Goal: Task Accomplishment & Management: Use online tool/utility

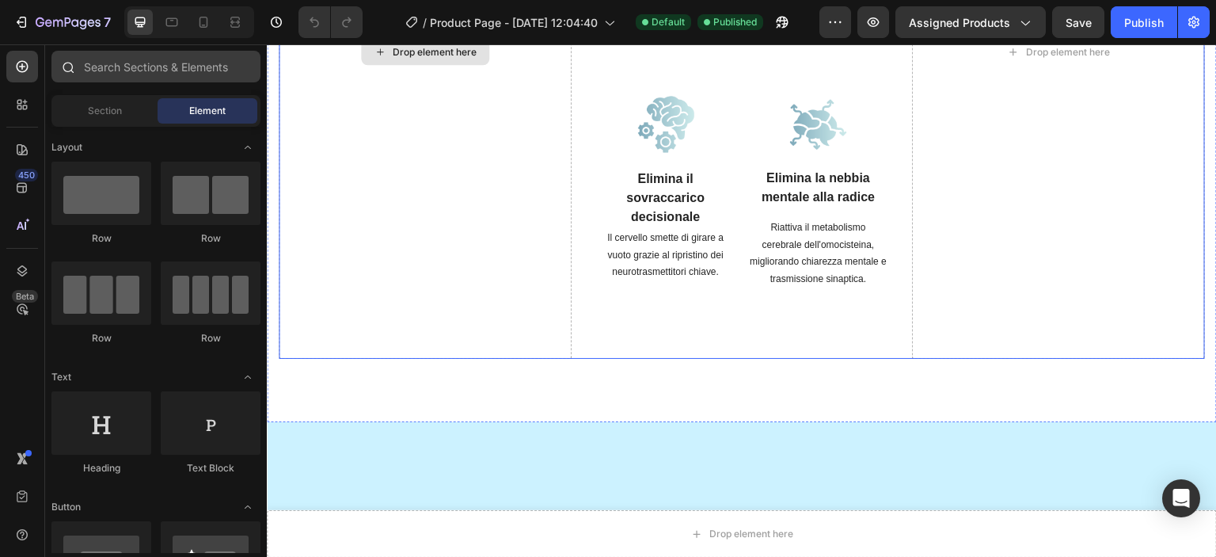
scroll to position [1504, 0]
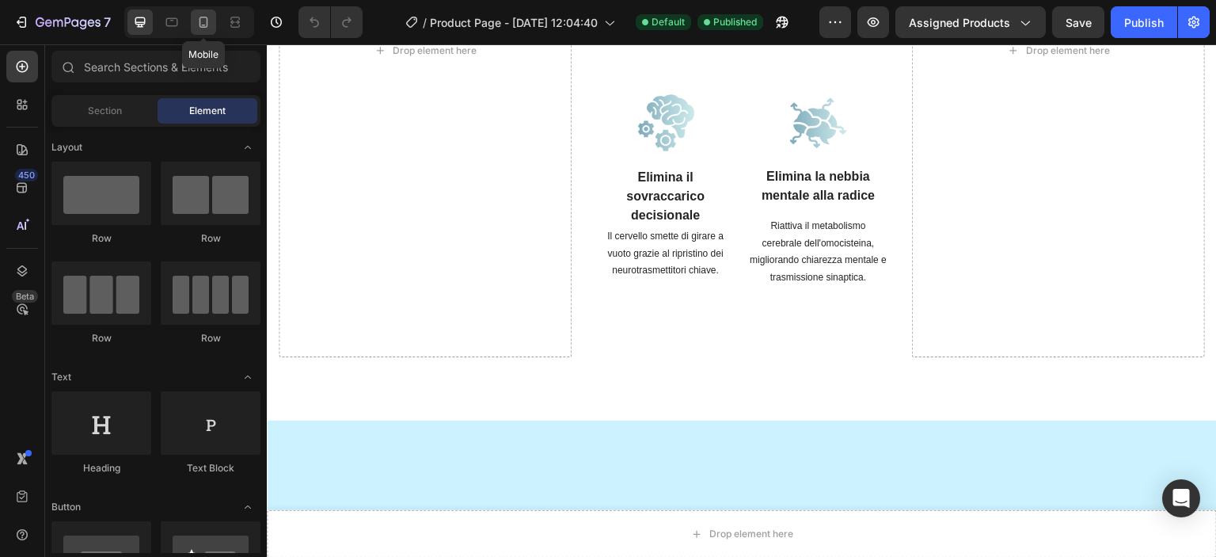
click at [203, 18] on icon at bounding box center [204, 22] width 16 height 16
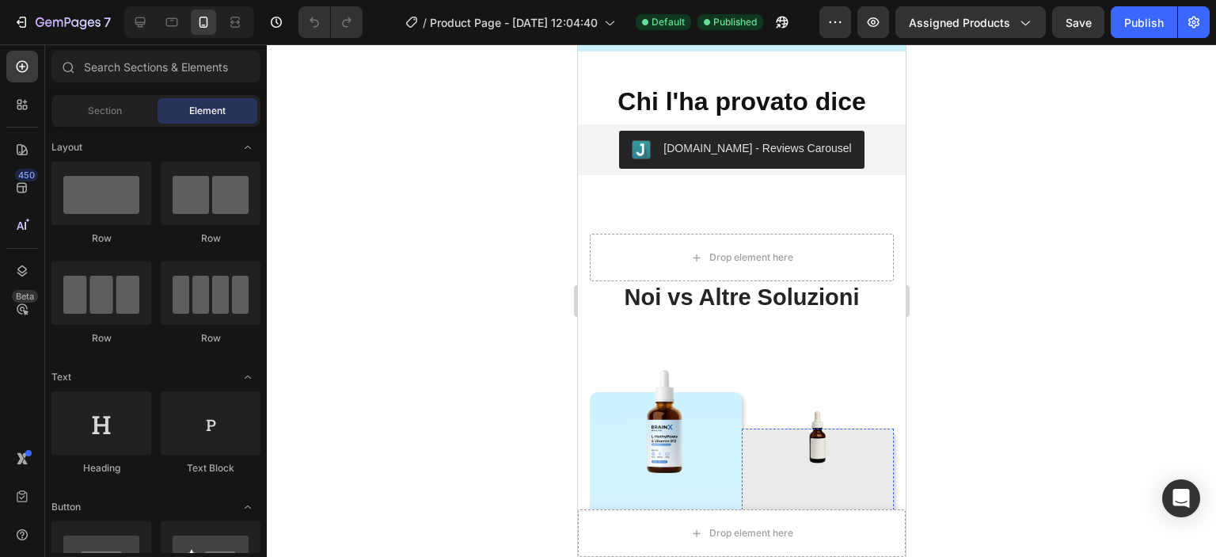
scroll to position [2258, 0]
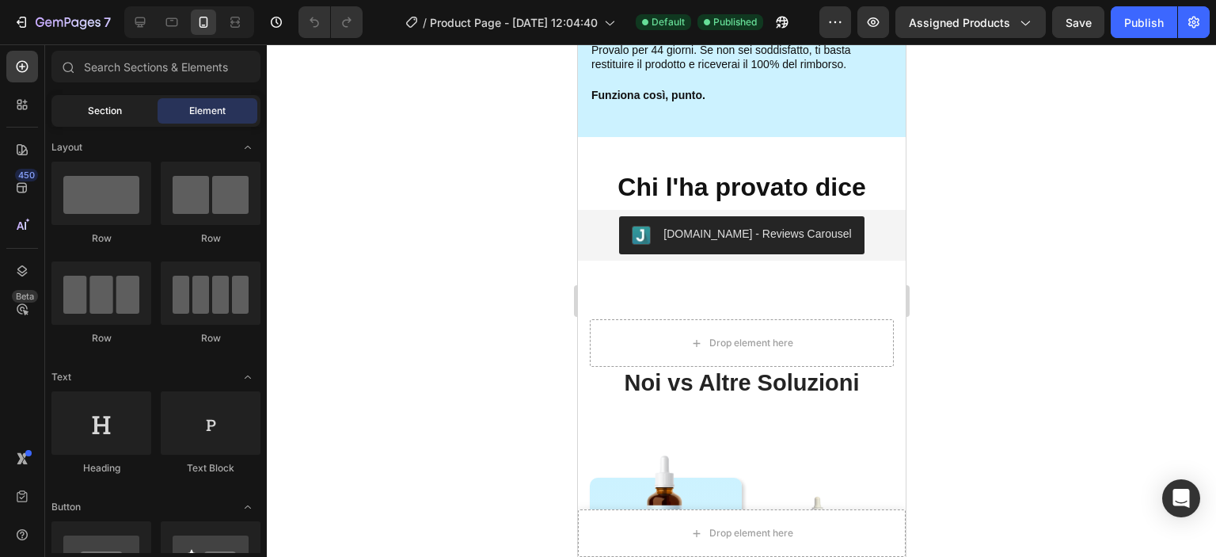
click at [98, 113] on span "Section" at bounding box center [105, 111] width 34 height 14
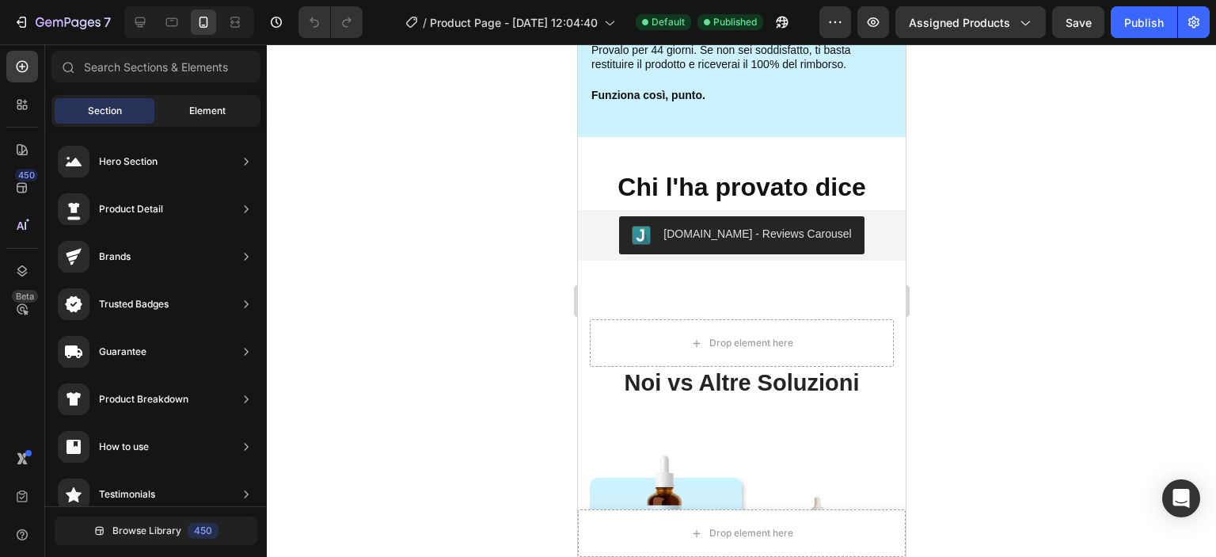
click at [202, 120] on div "Element" at bounding box center [208, 110] width 100 height 25
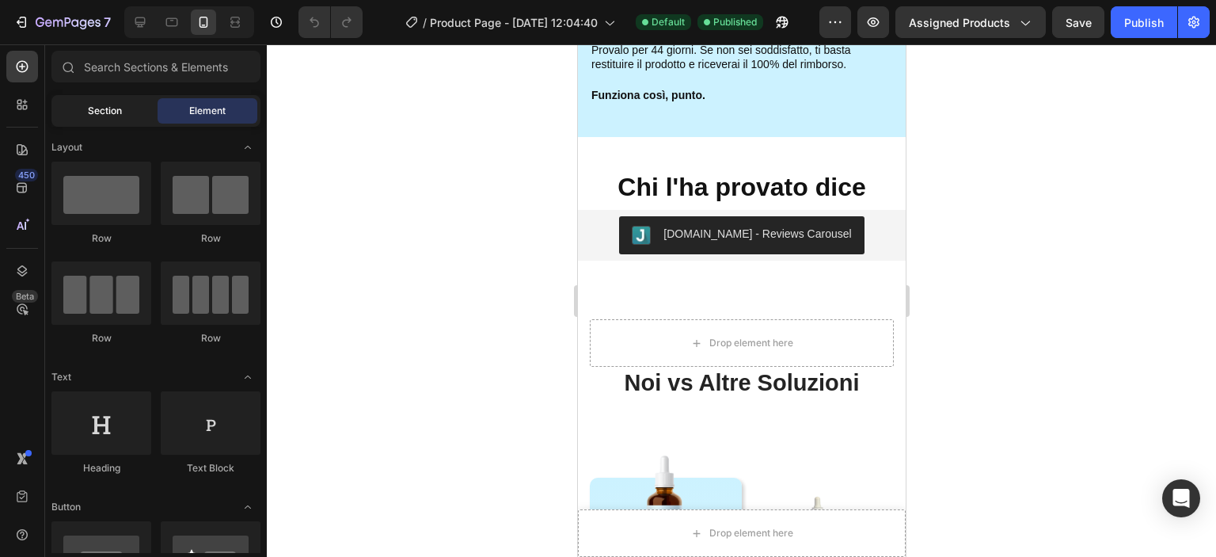
click at [105, 111] on span "Section" at bounding box center [105, 111] width 34 height 14
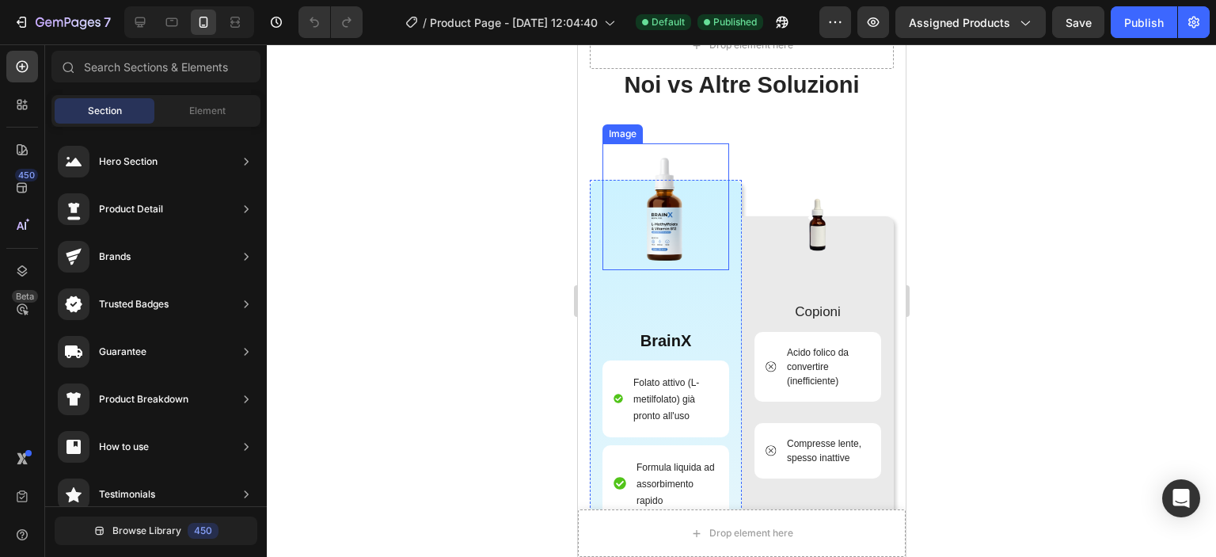
scroll to position [2239, 0]
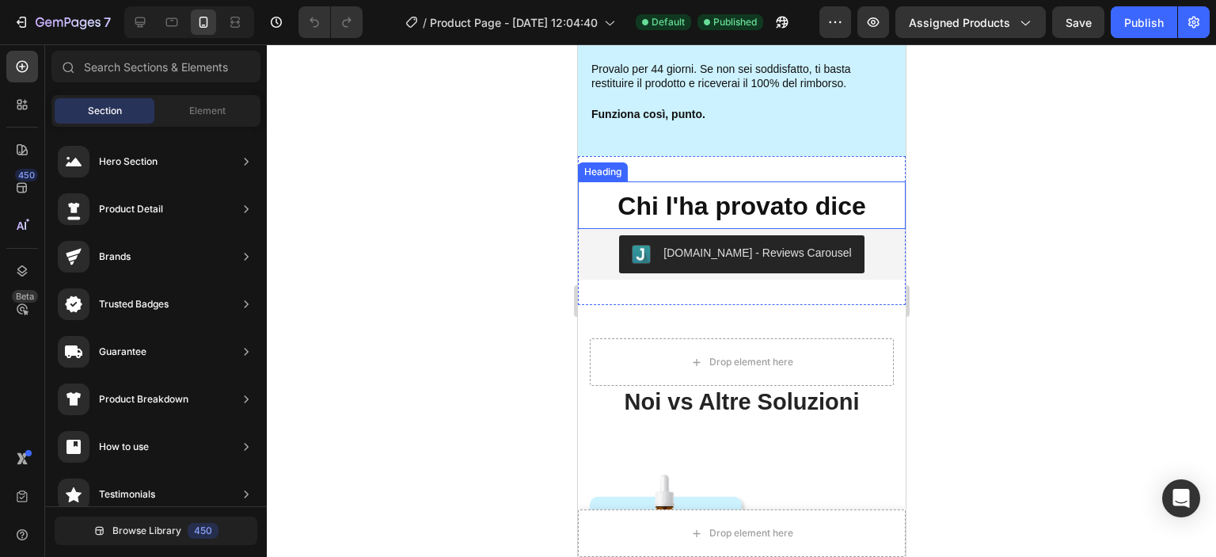
click at [731, 199] on strong "Chi l'ha provato dice" at bounding box center [741, 206] width 248 height 29
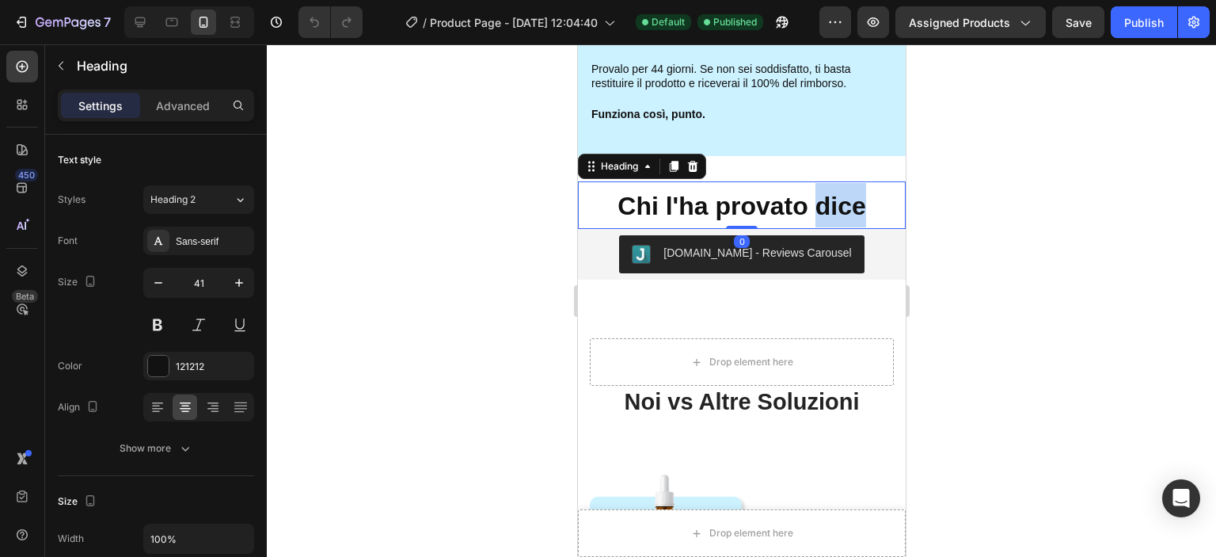
click at [827, 205] on strong "Chi l'ha provato dice" at bounding box center [741, 206] width 248 height 29
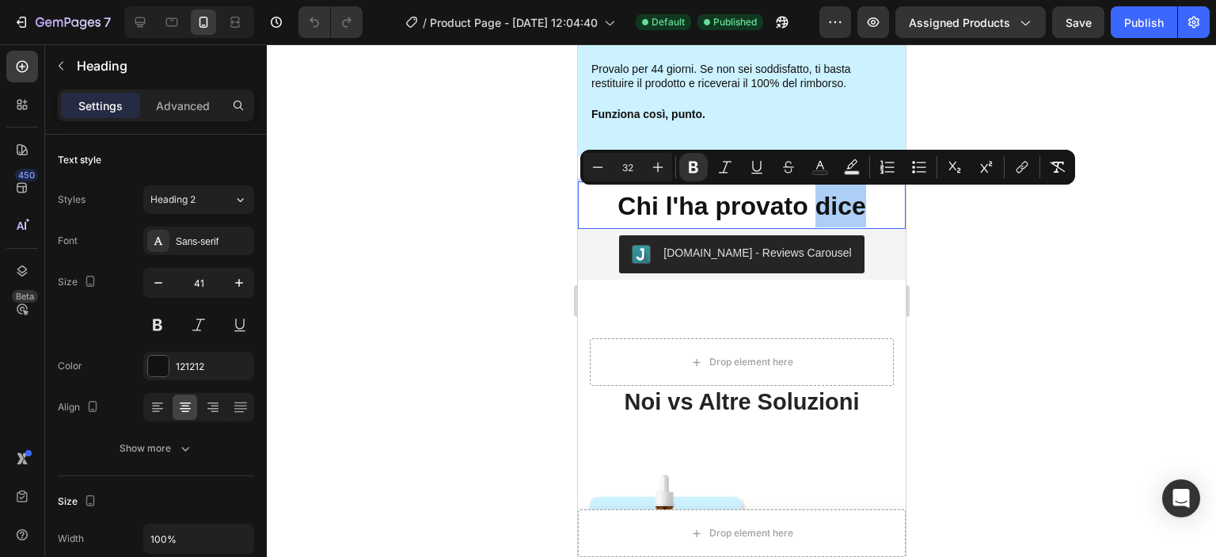
click at [985, 207] on div at bounding box center [741, 300] width 949 height 512
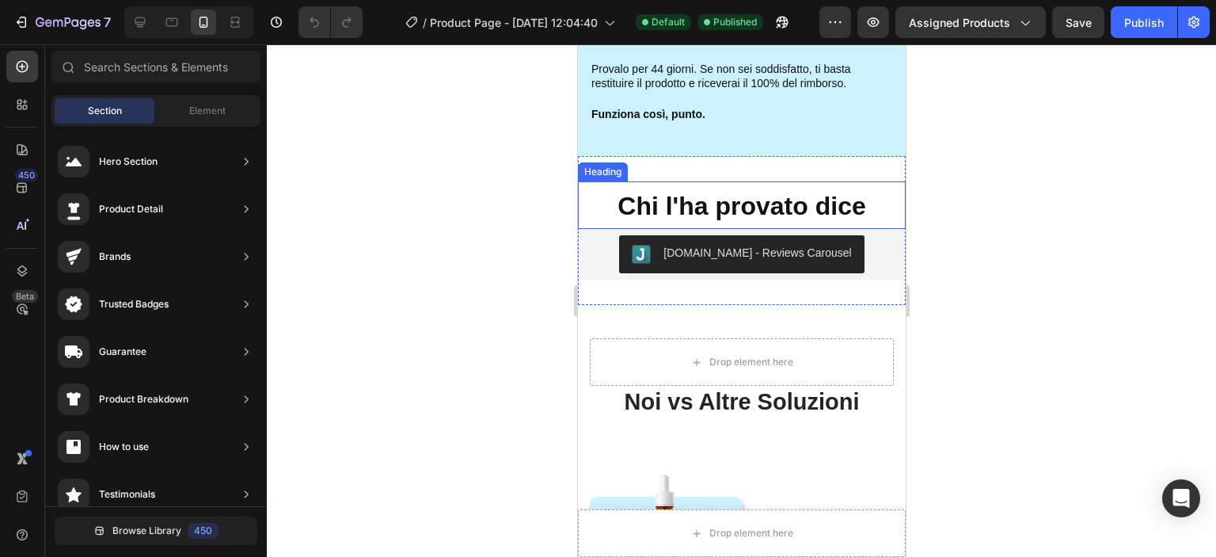
click at [837, 205] on strong "Chi l'ha provato dice" at bounding box center [741, 206] width 248 height 29
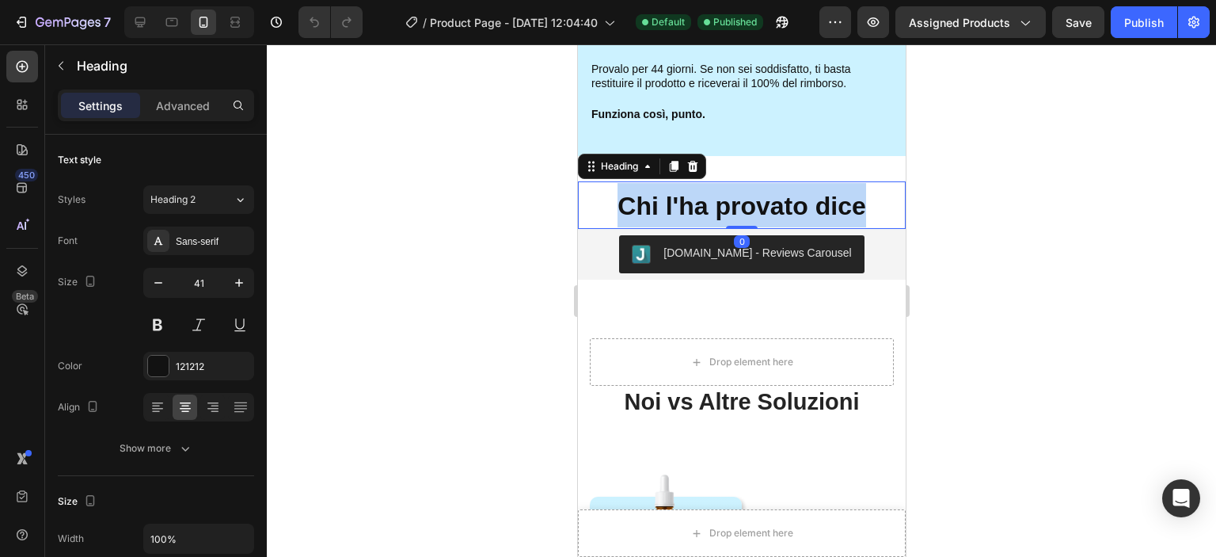
click at [837, 205] on strong "Chi l'ha provato dice" at bounding box center [741, 206] width 248 height 29
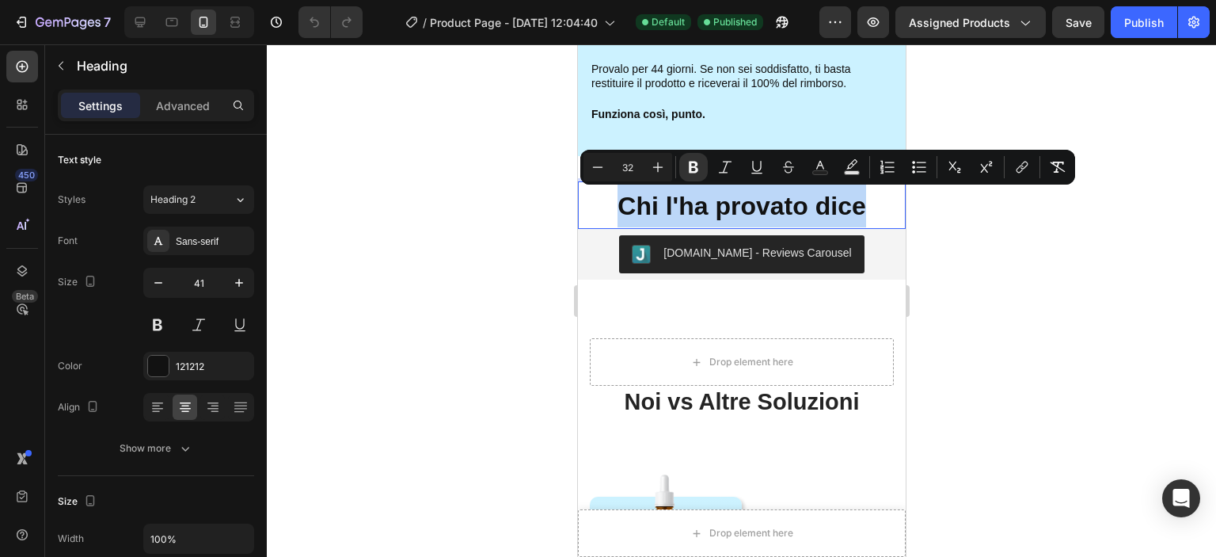
click at [837, 205] on strong "Chi l'ha provato dice" at bounding box center [741, 206] width 248 height 29
click at [664, 168] on icon "Editor contextual toolbar" at bounding box center [658, 167] width 16 height 16
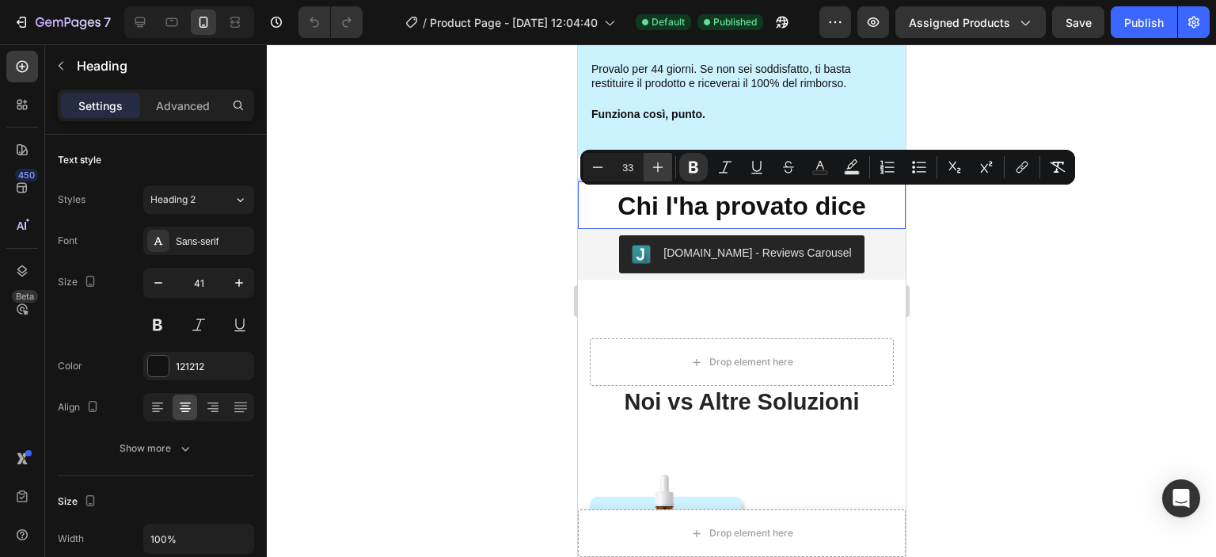
click at [664, 168] on icon "Editor contextual toolbar" at bounding box center [658, 167] width 16 height 16
type input "35"
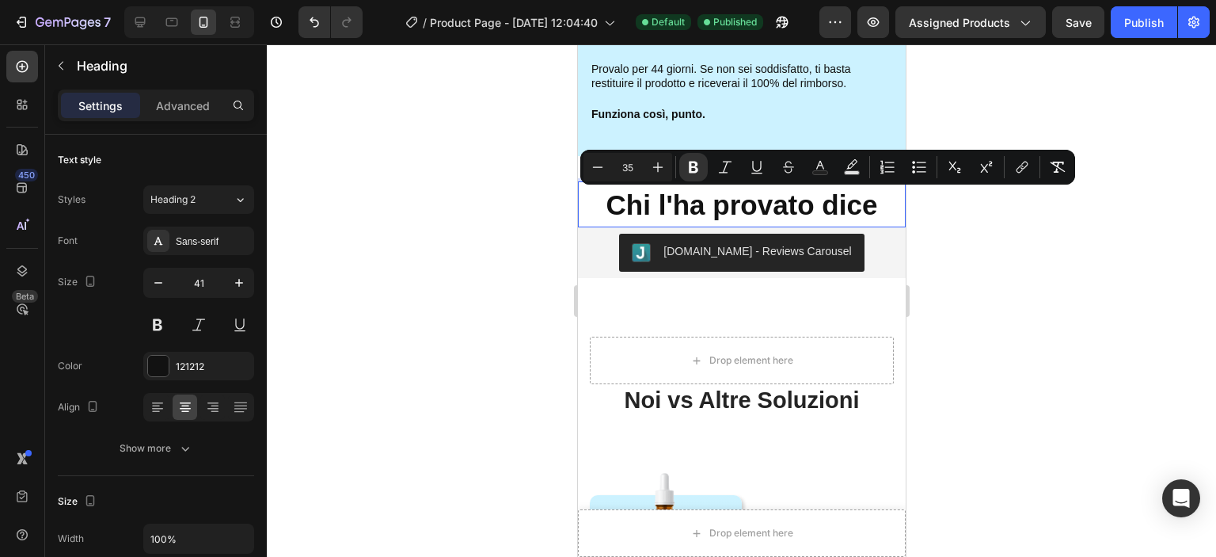
click at [1132, 353] on div at bounding box center [741, 300] width 949 height 512
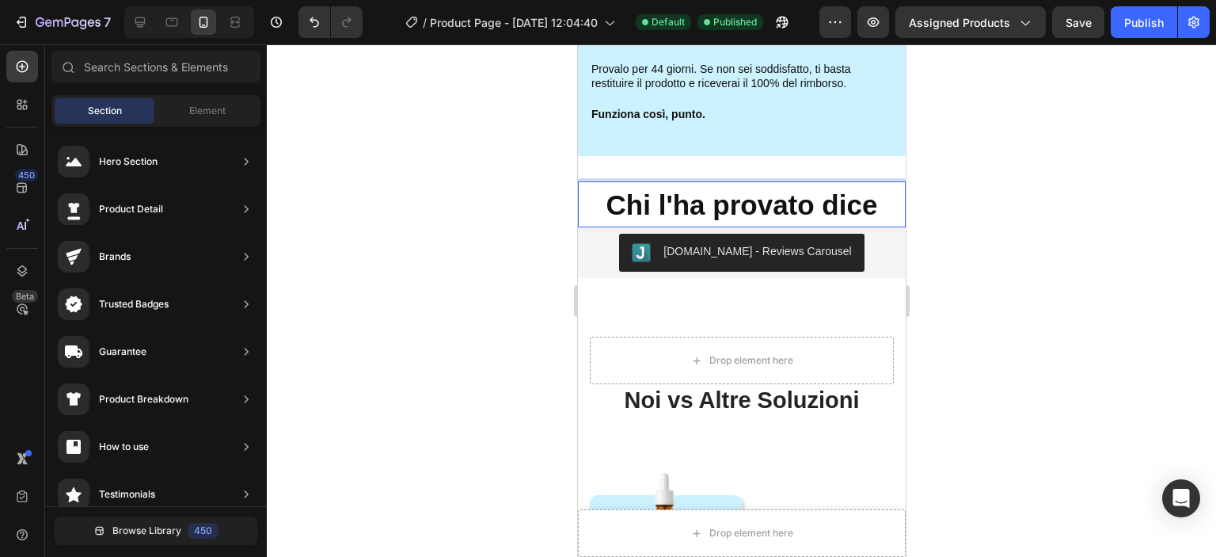
click at [1132, 353] on div at bounding box center [741, 300] width 949 height 512
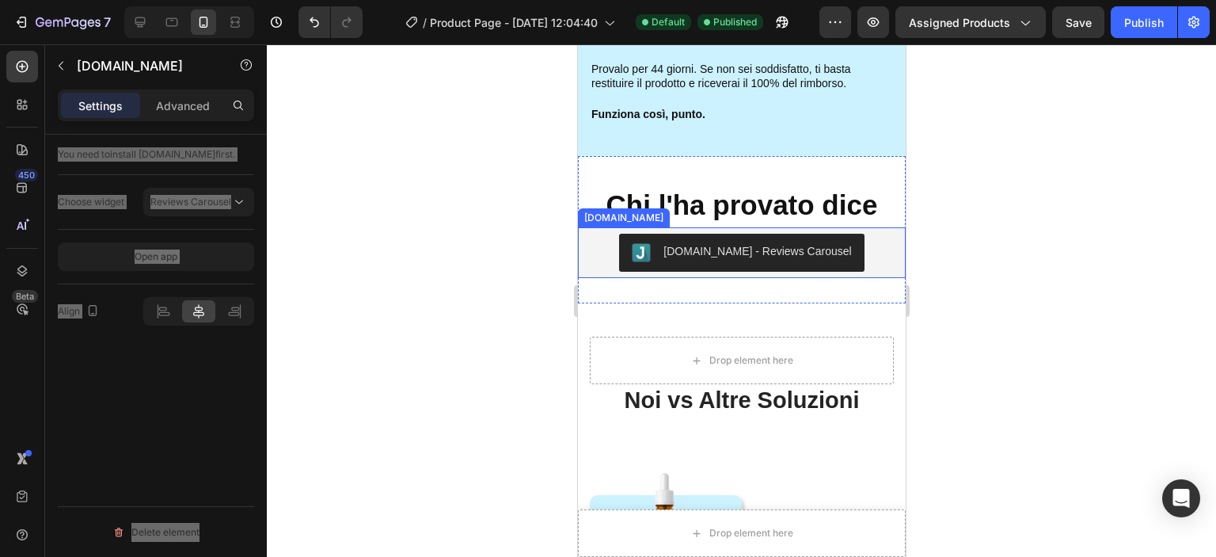
click at [862, 245] on div "[DOMAIN_NAME] - Reviews Carousel" at bounding box center [741, 253] width 315 height 38
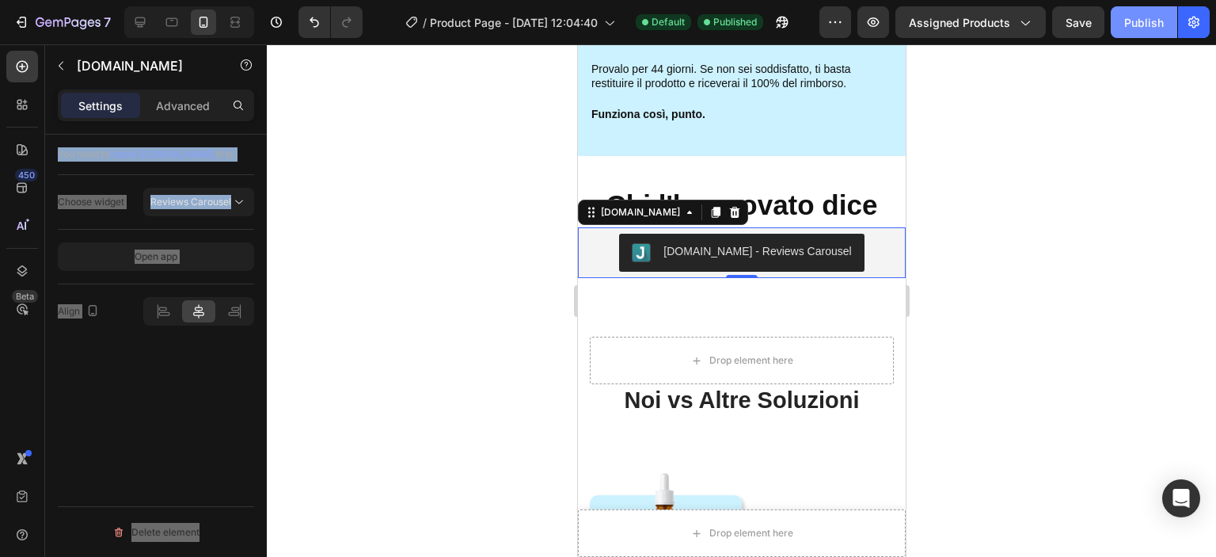
click at [1122, 25] on button "Publish" at bounding box center [1144, 22] width 67 height 32
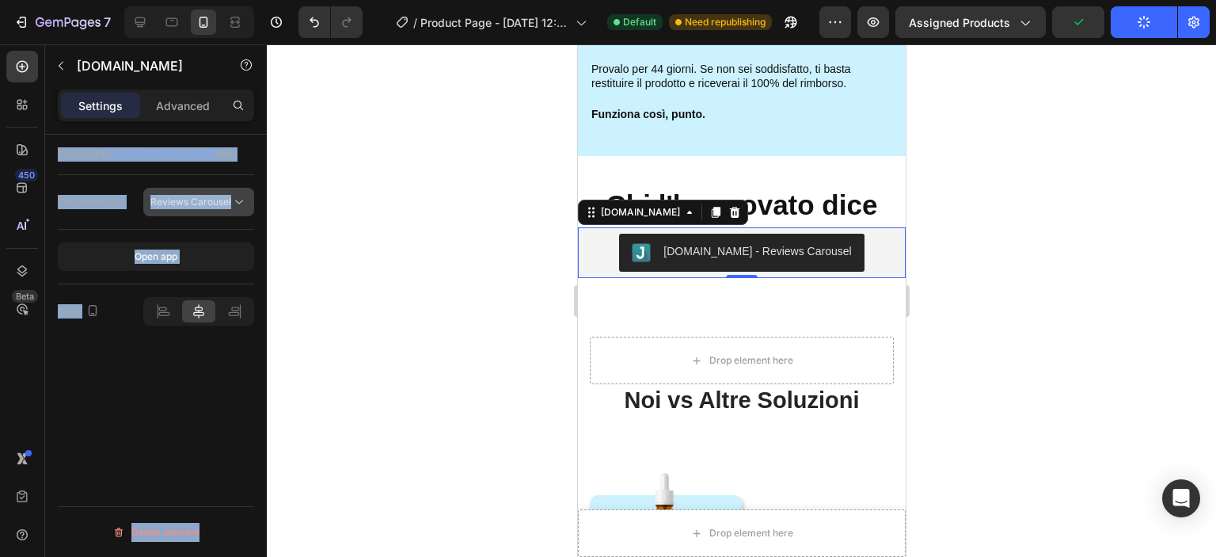
drag, startPoint x: 174, startPoint y: 202, endPoint x: 177, endPoint y: 213, distance: 11.5
click at [174, 203] on span "Reviews Carousel" at bounding box center [190, 202] width 81 height 12
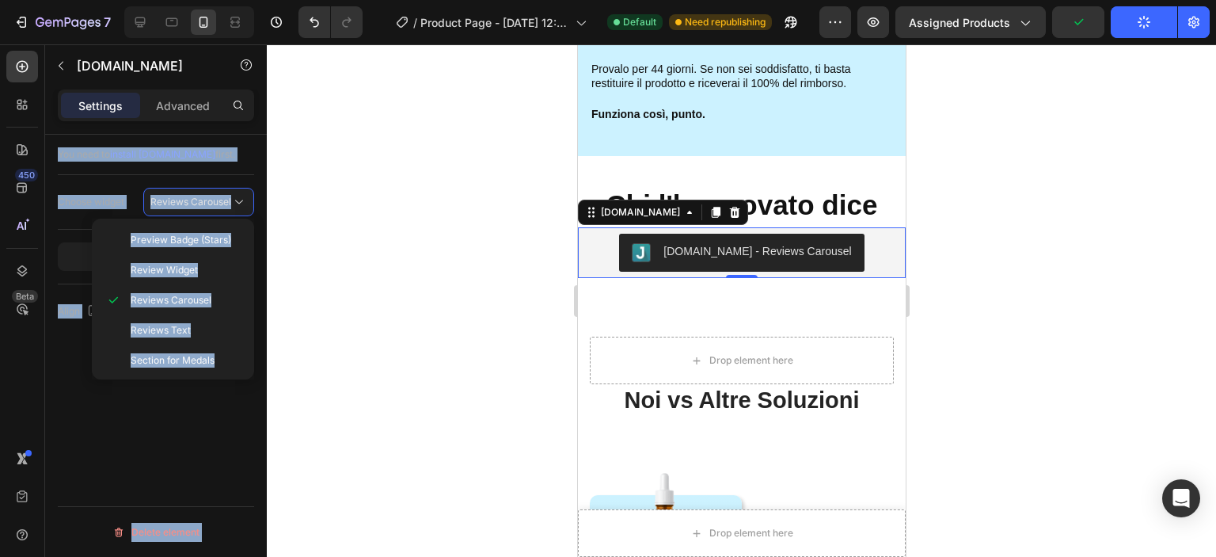
click at [295, 321] on div at bounding box center [741, 300] width 949 height 512
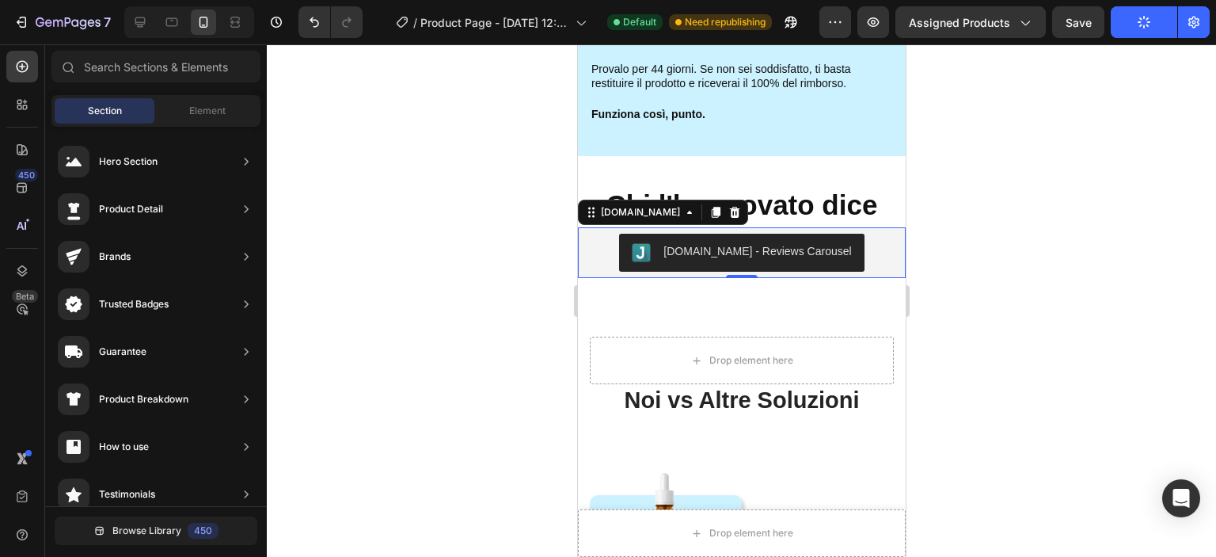
click at [716, 242] on button "[DOMAIN_NAME] - Reviews Carousel" at bounding box center [740, 253] width 245 height 38
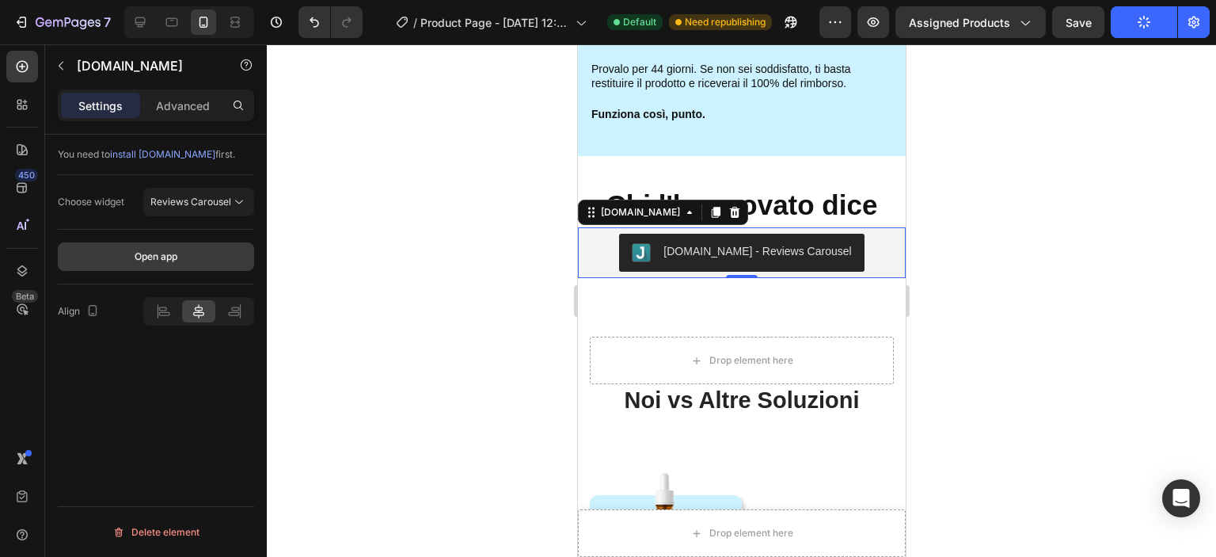
click at [154, 253] on div "Open app" at bounding box center [156, 256] width 43 height 14
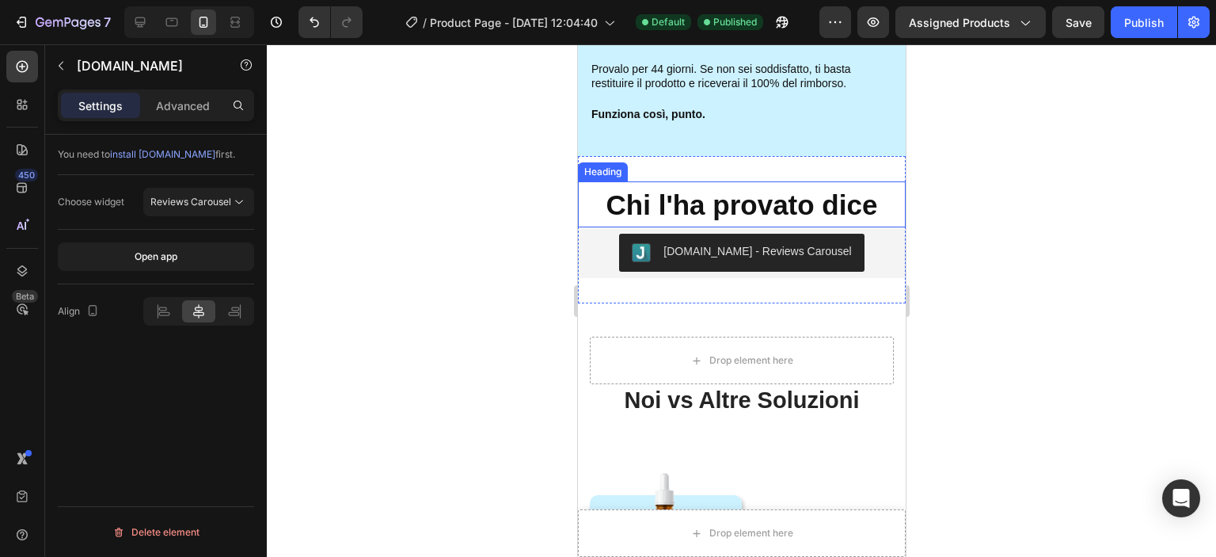
click at [846, 209] on strong "Chi l'ha provato dice" at bounding box center [742, 204] width 272 height 31
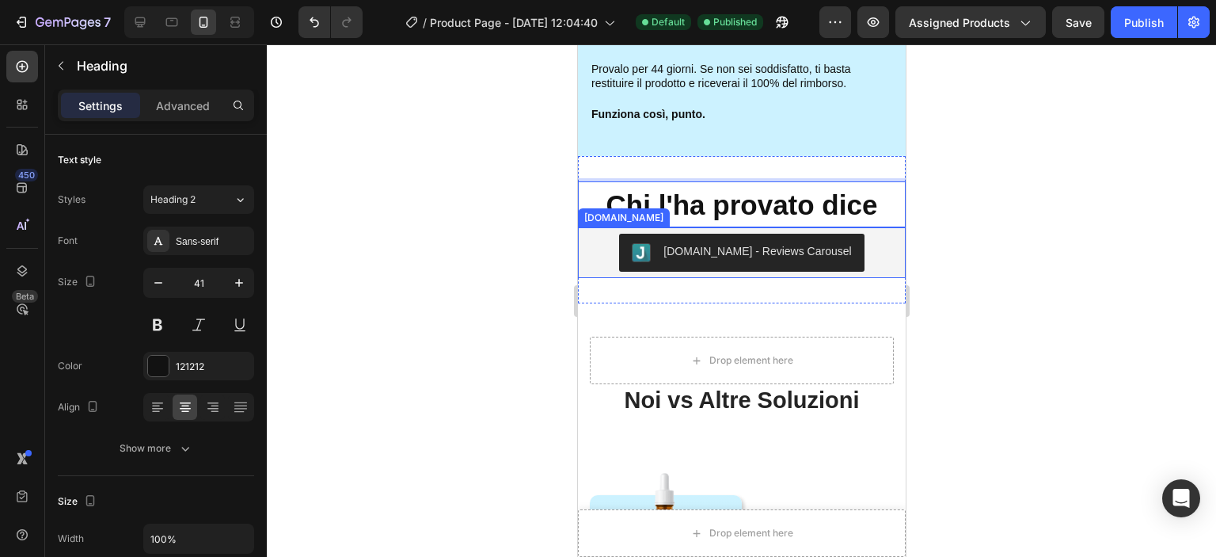
drag, startPoint x: 840, startPoint y: 205, endPoint x: 838, endPoint y: 244, distance: 38.8
click at [960, 245] on div at bounding box center [741, 300] width 949 height 512
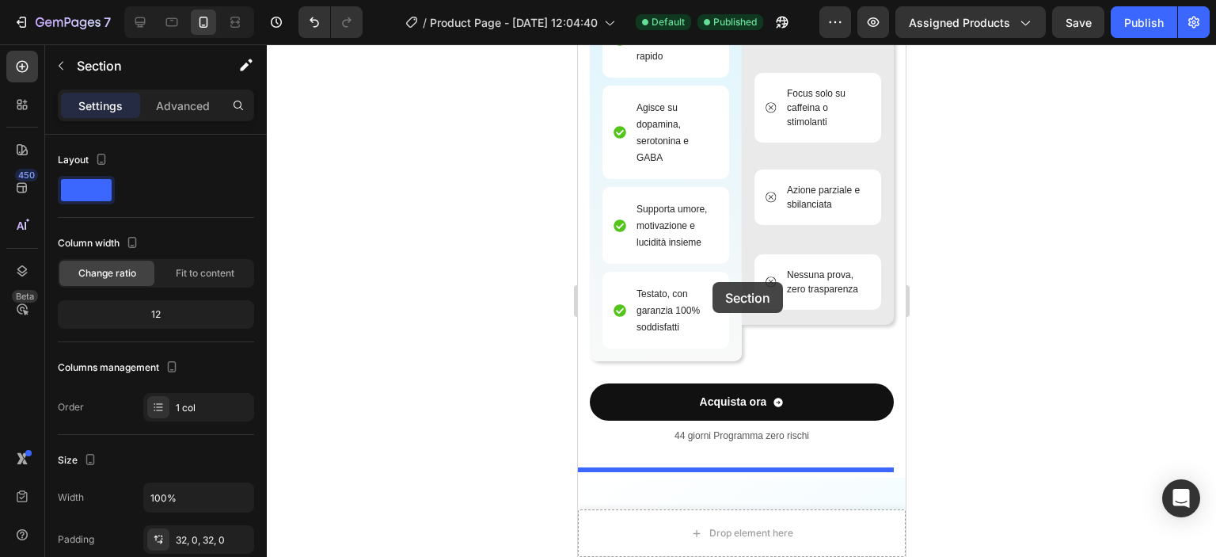
scroll to position [3286, 0]
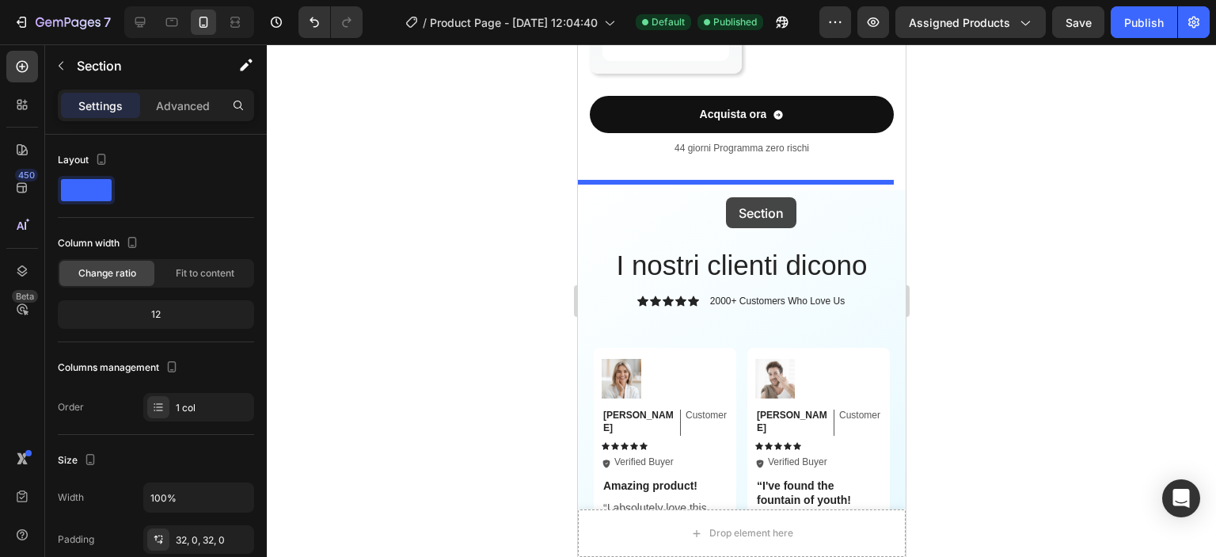
drag, startPoint x: 610, startPoint y: 162, endPoint x: 725, endPoint y: 197, distance: 120.7
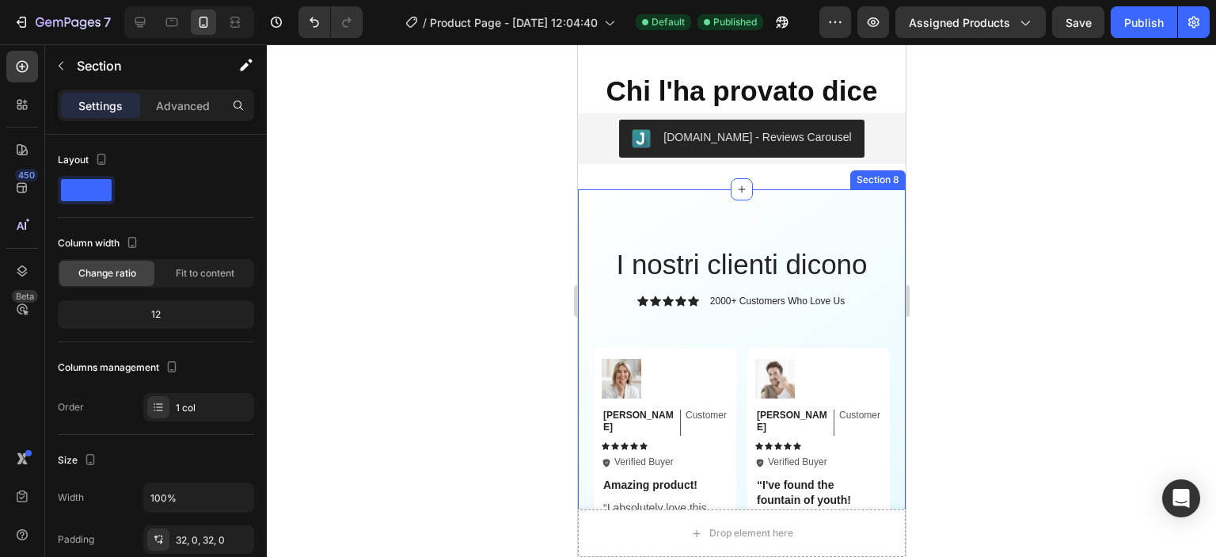
scroll to position [3138, 0]
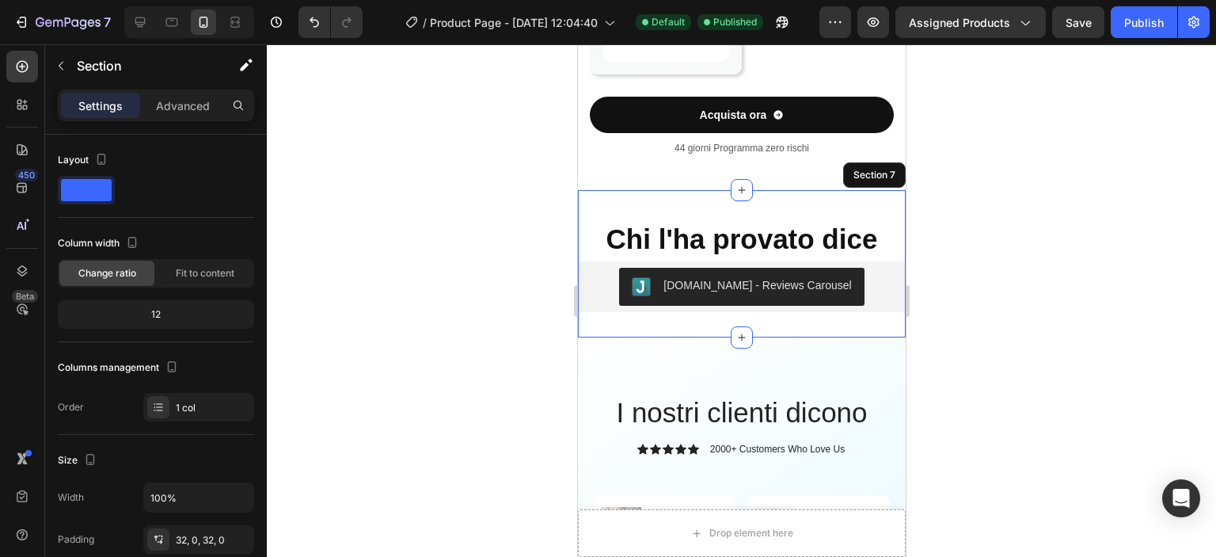
click at [994, 329] on div at bounding box center [741, 300] width 949 height 512
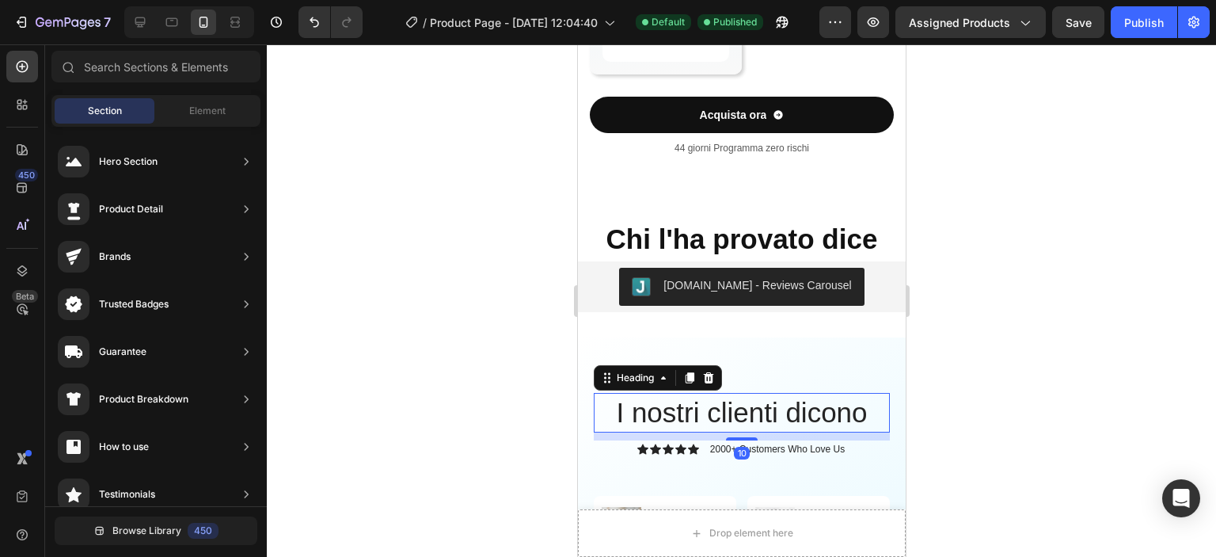
click at [749, 405] on h2 "I nostri clienti dicono" at bounding box center [741, 413] width 296 height 40
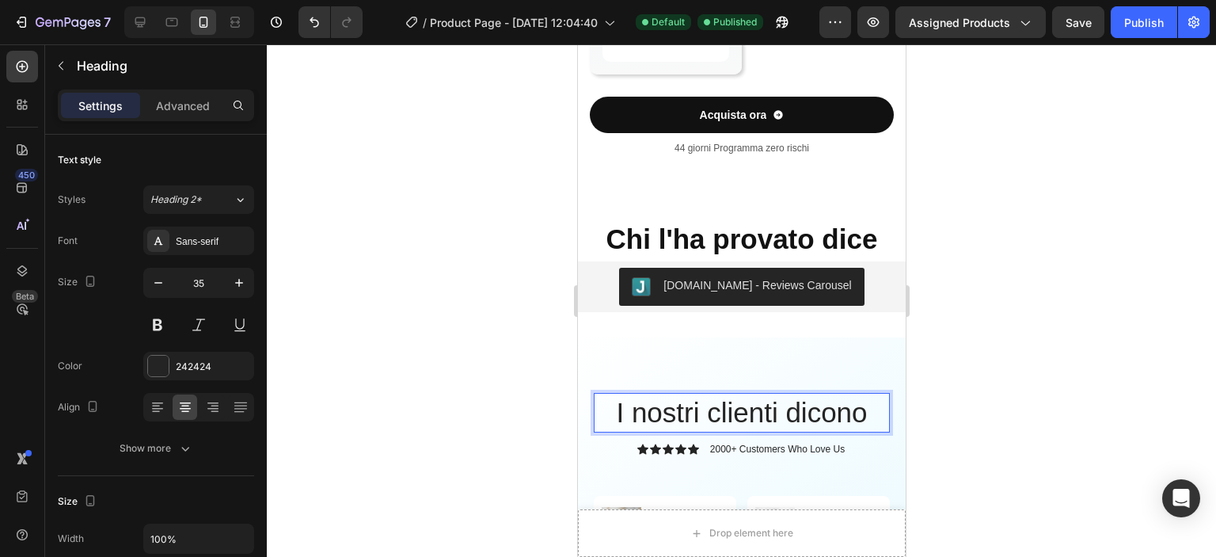
click at [749, 405] on h2 "I nostri clienti dicono" at bounding box center [741, 413] width 296 height 40
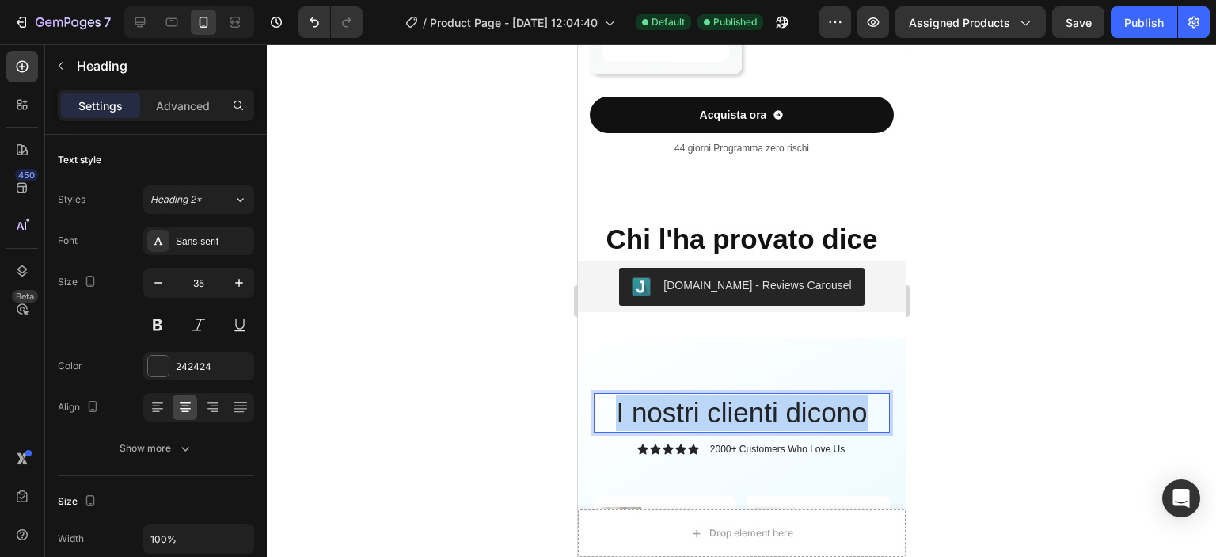
click at [749, 405] on p "I nostri clienti dicono" at bounding box center [741, 412] width 293 height 36
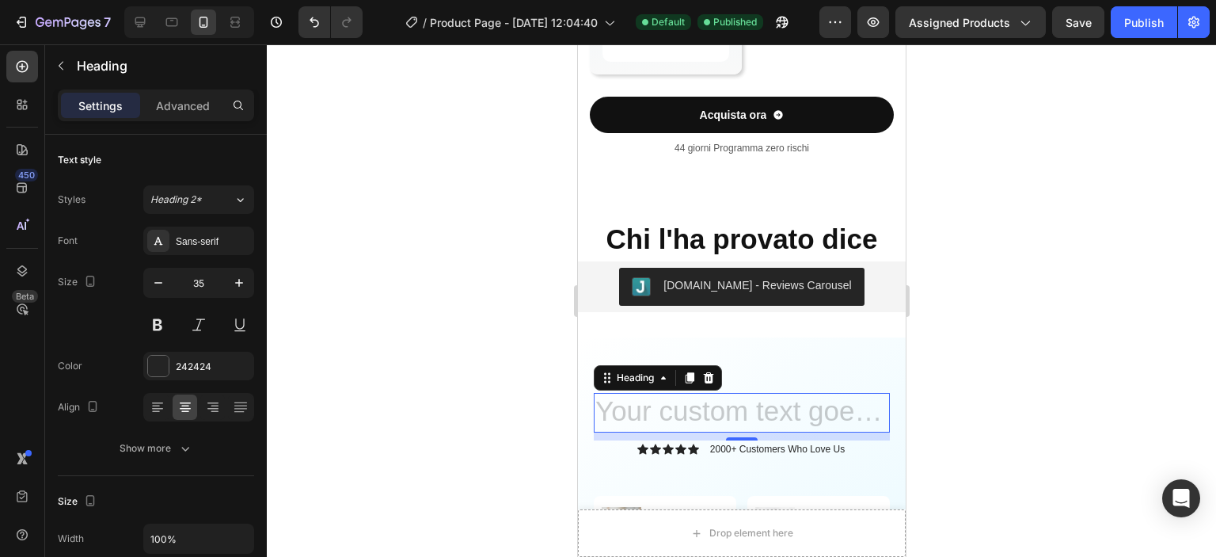
click at [1006, 378] on div at bounding box center [741, 300] width 949 height 512
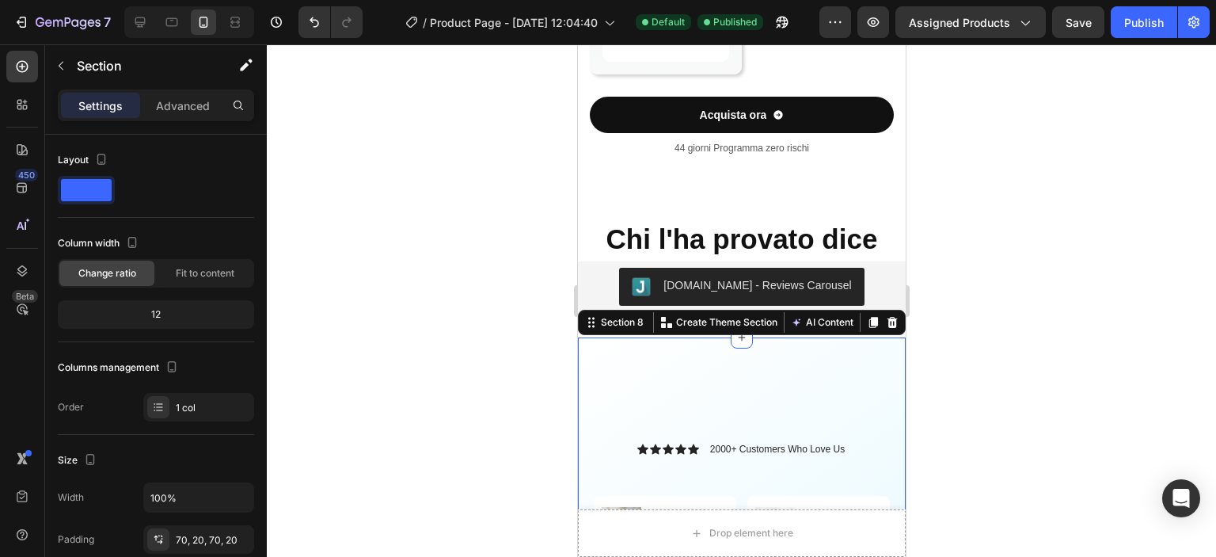
click at [998, 414] on div at bounding box center [741, 300] width 949 height 512
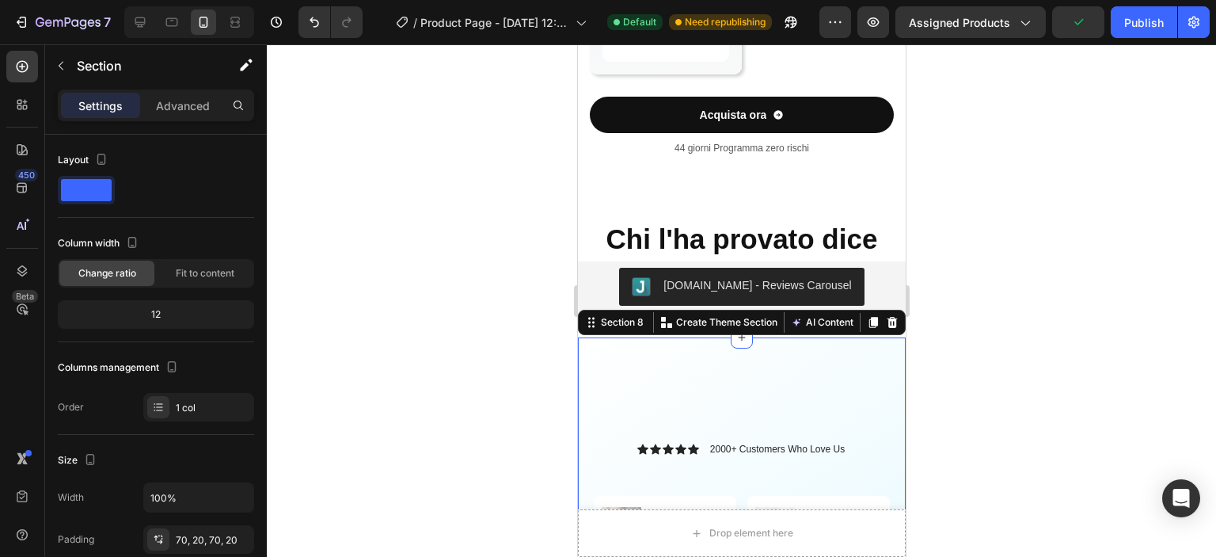
click at [1046, 440] on div at bounding box center [741, 300] width 949 height 512
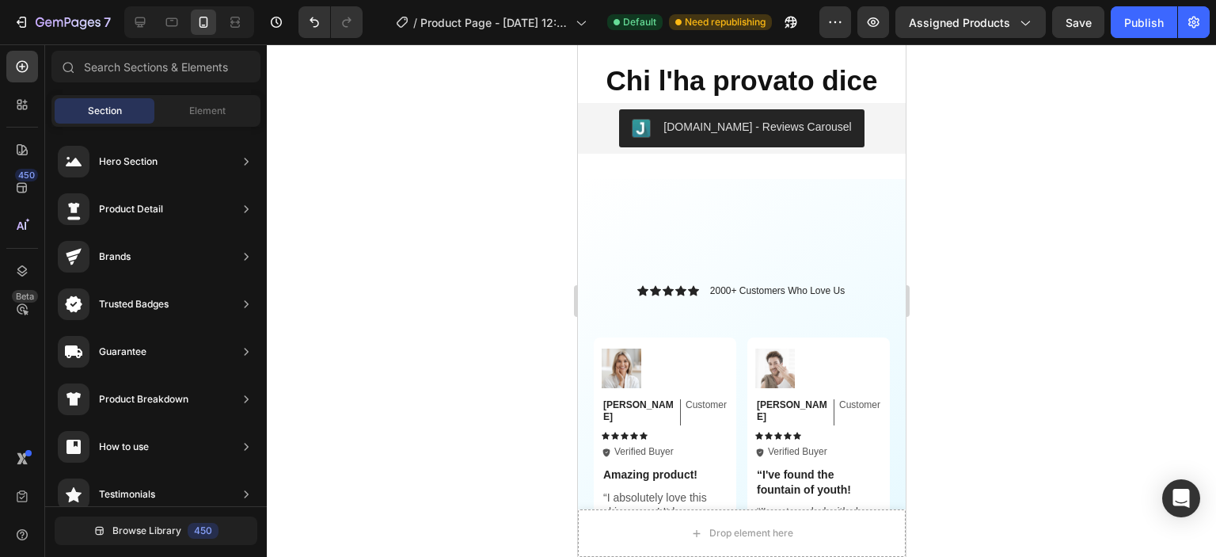
scroll to position [3059, 0]
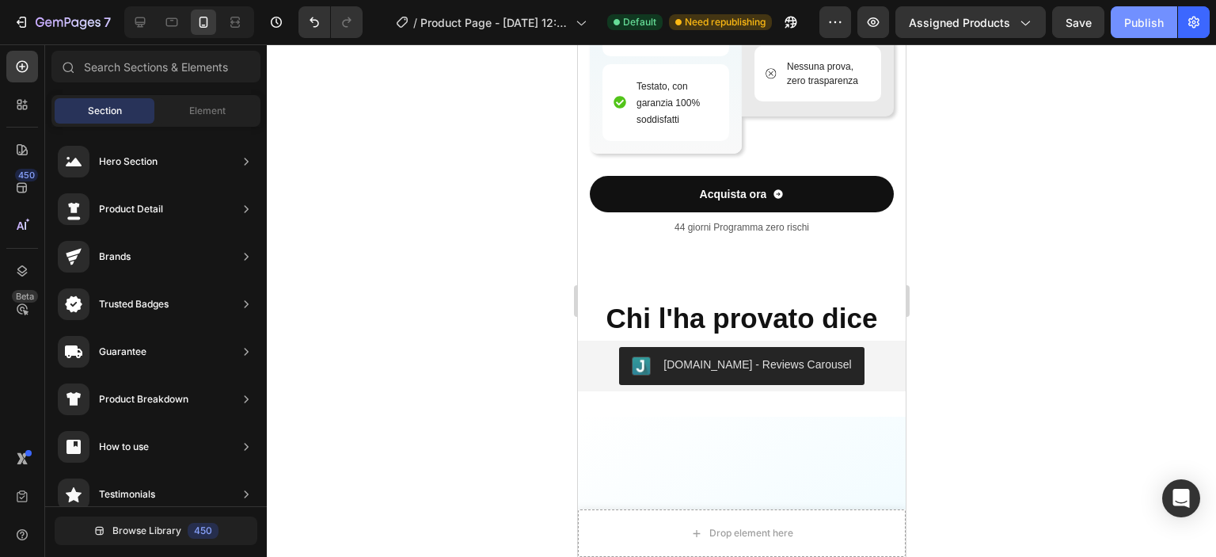
click at [1127, 23] on div "Publish" at bounding box center [1144, 22] width 40 height 17
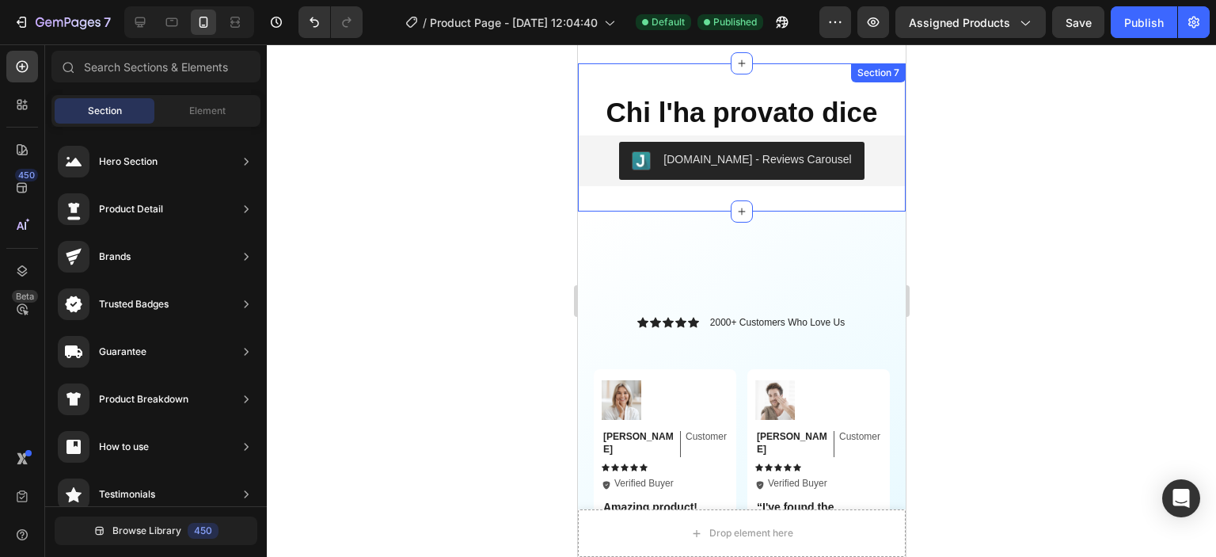
scroll to position [3296, 0]
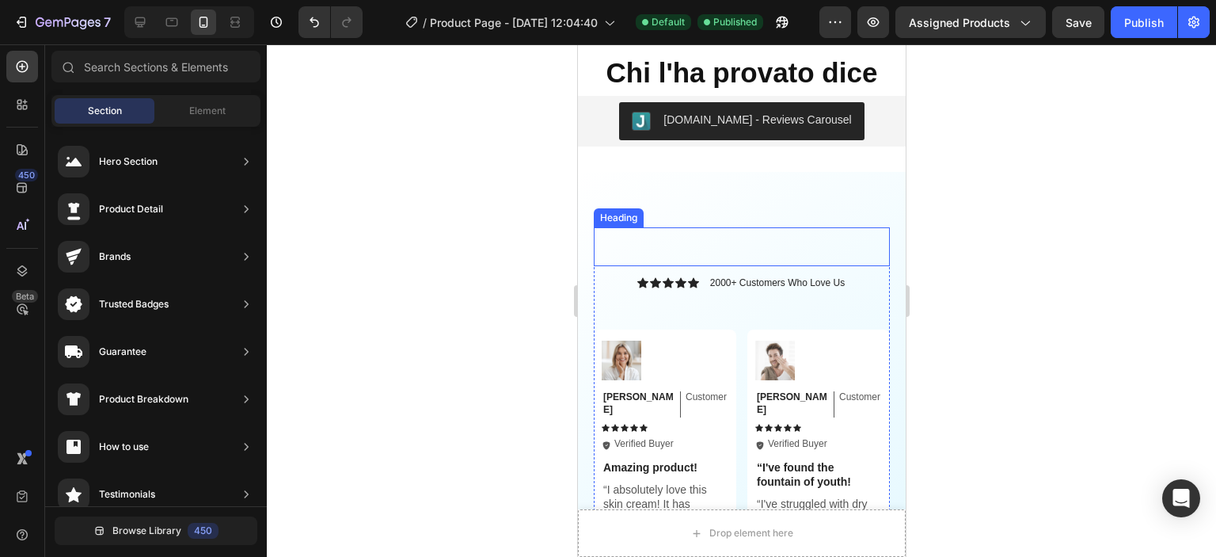
click at [715, 237] on p "Rich Text Editor. Editing area: main" at bounding box center [741, 247] width 293 height 36
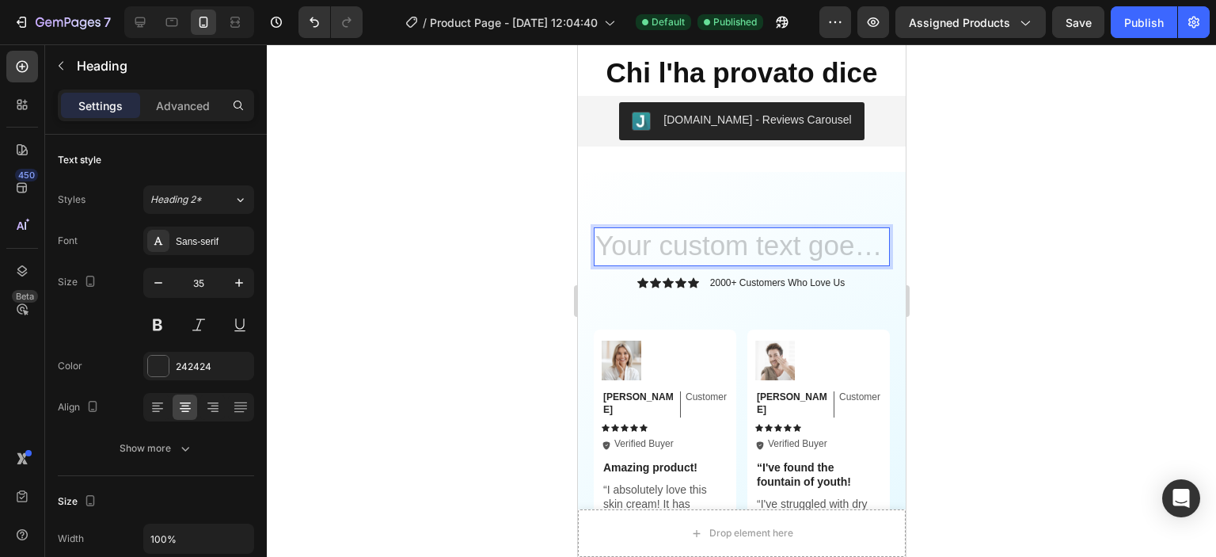
click at [715, 240] on h2 "Rich Text Editor. Editing area: main" at bounding box center [741, 247] width 296 height 40
click at [660, 438] on p "Verified Buyer" at bounding box center [643, 444] width 59 height 13
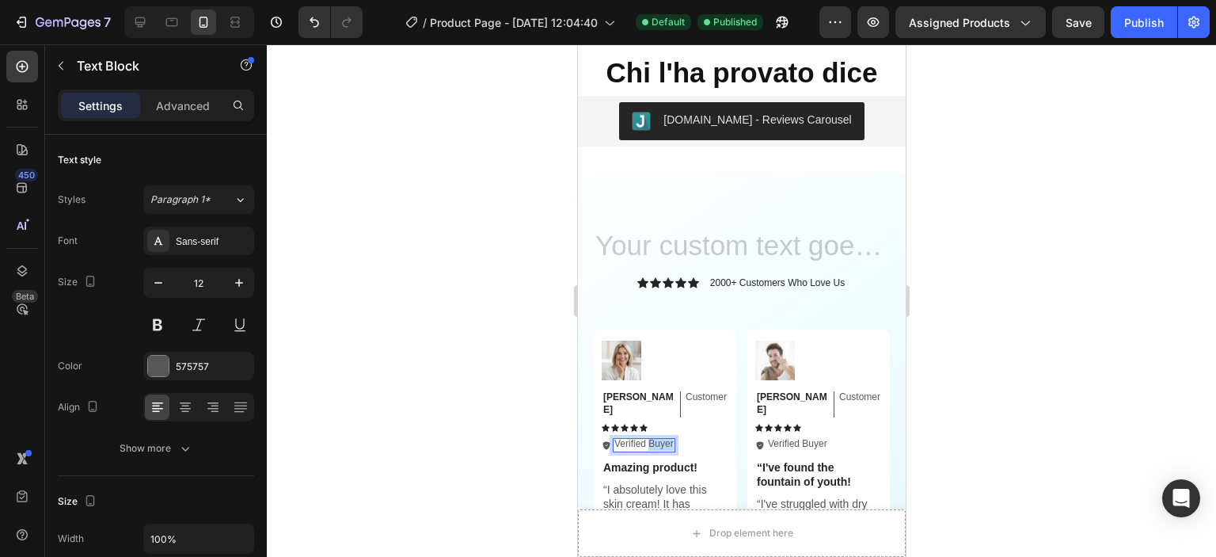
click at [660, 438] on p "Verified Buyer" at bounding box center [643, 444] width 59 height 13
click at [1105, 382] on div at bounding box center [741, 300] width 949 height 512
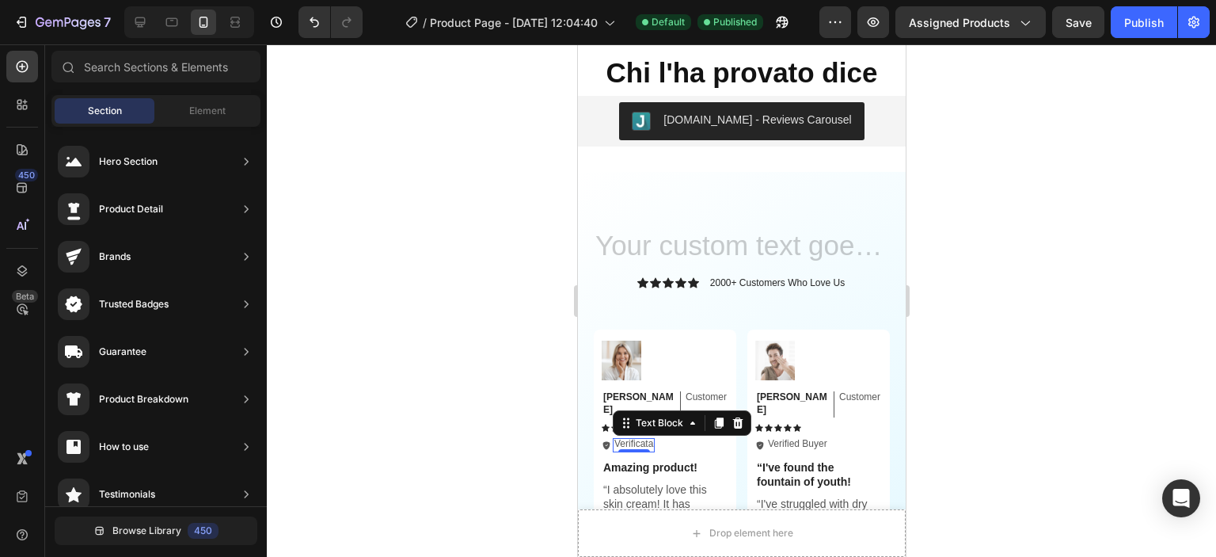
click at [1105, 382] on div at bounding box center [741, 300] width 949 height 512
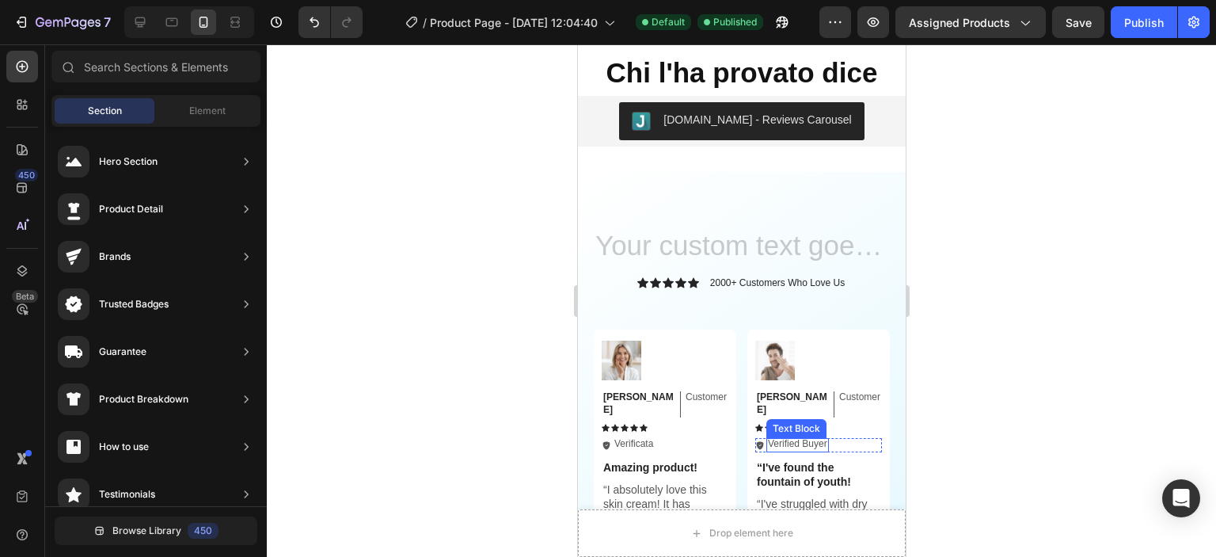
click at [786, 438] on p "Verified Buyer" at bounding box center [796, 444] width 59 height 13
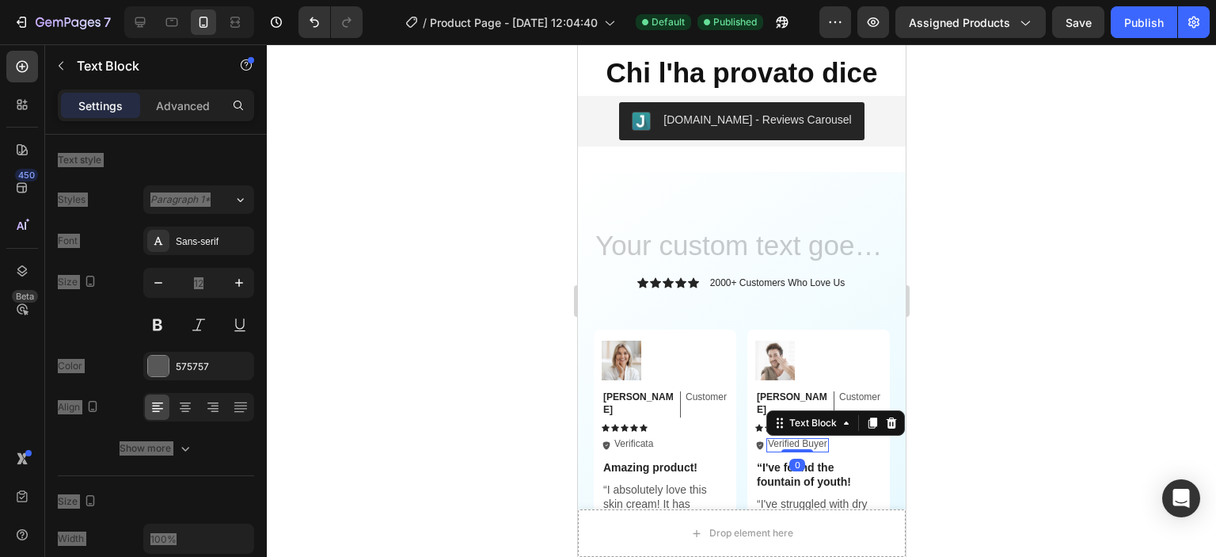
click at [786, 438] on p "Verified Buyer" at bounding box center [796, 444] width 59 height 13
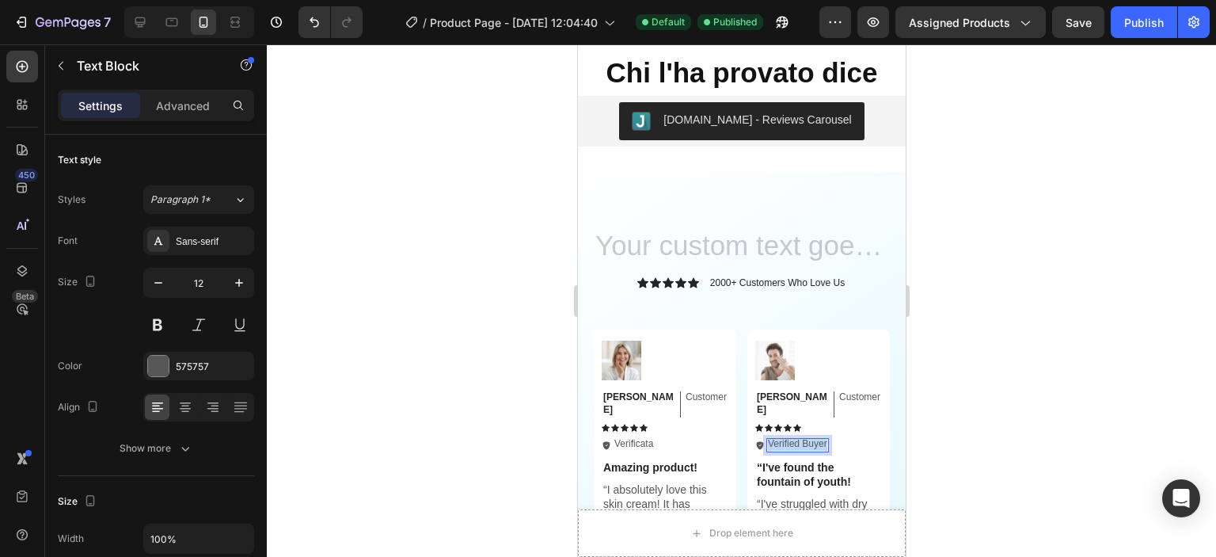
click at [786, 438] on p "Verified Buyer" at bounding box center [796, 444] width 59 height 13
click at [1172, 401] on div at bounding box center [741, 300] width 949 height 512
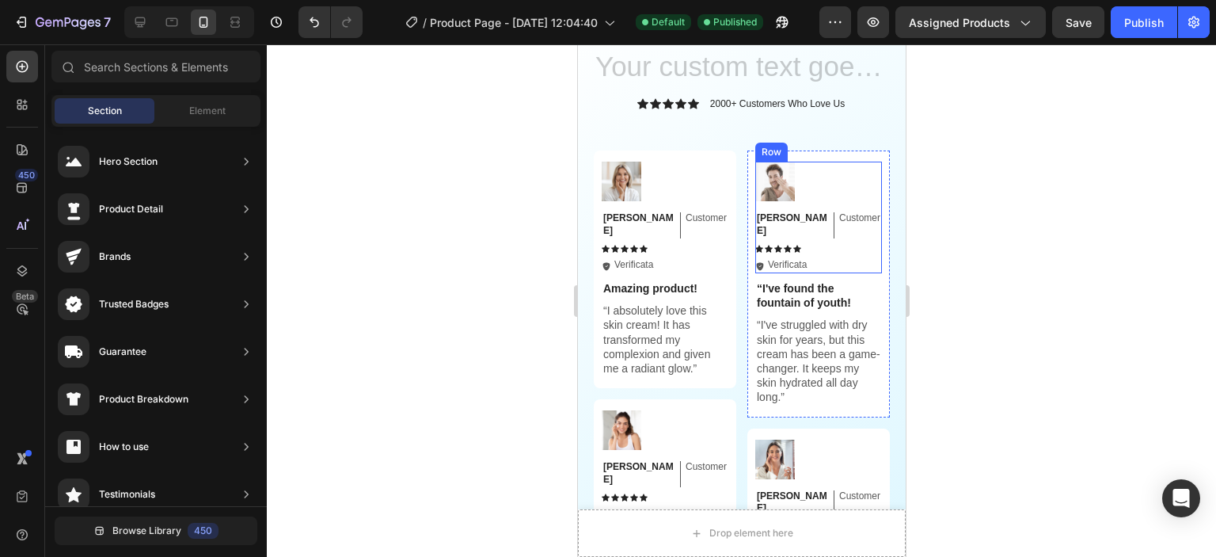
scroll to position [3613, 0]
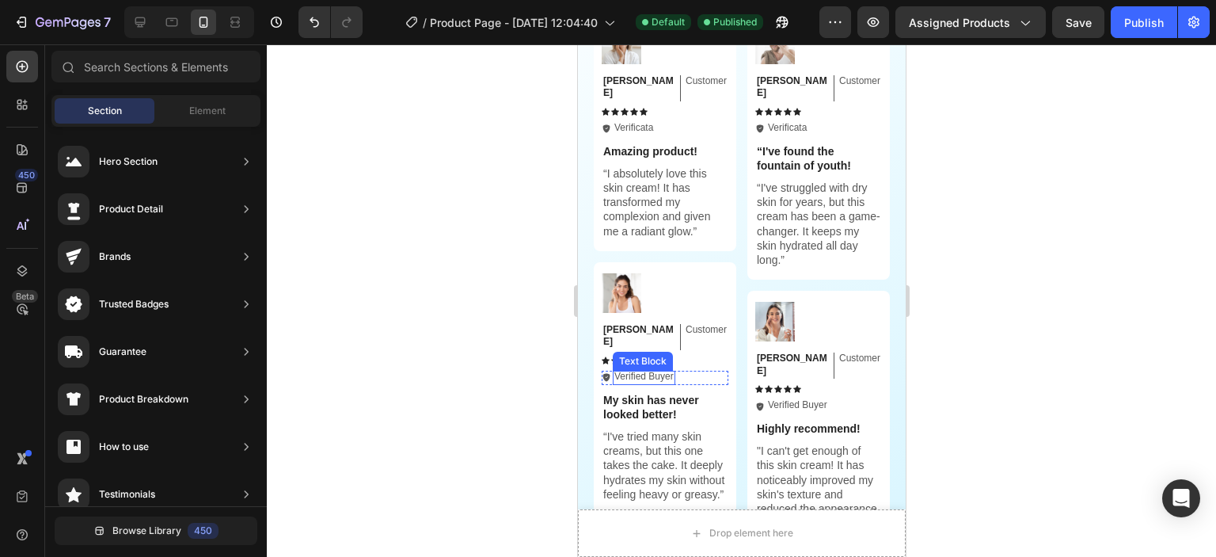
click at [637, 371] on p "Verified Buyer" at bounding box center [643, 377] width 59 height 13
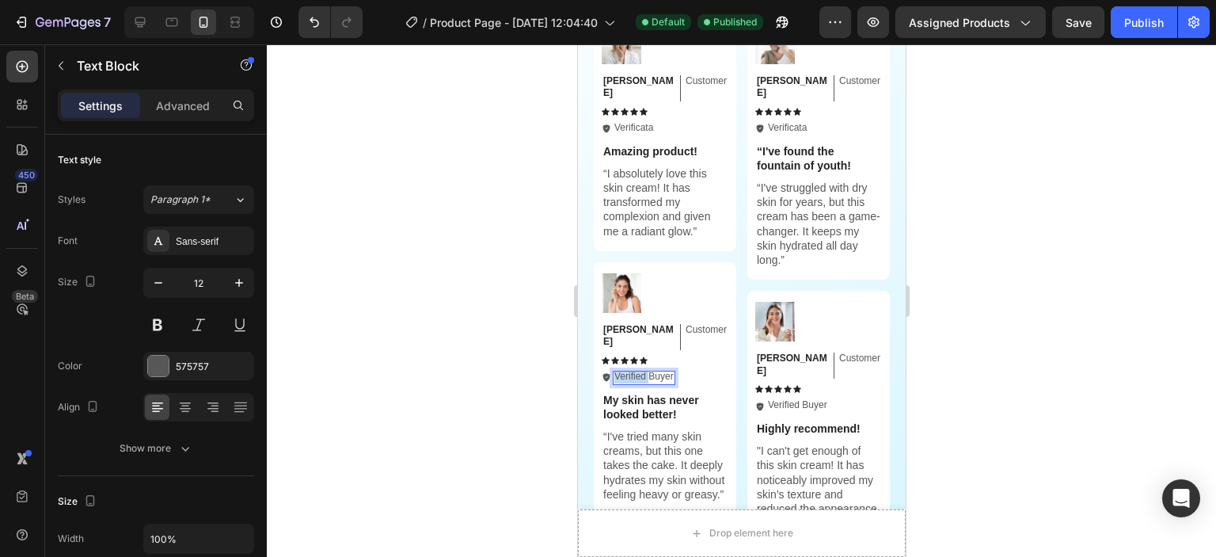
click at [637, 371] on p "Verified Buyer" at bounding box center [643, 377] width 59 height 13
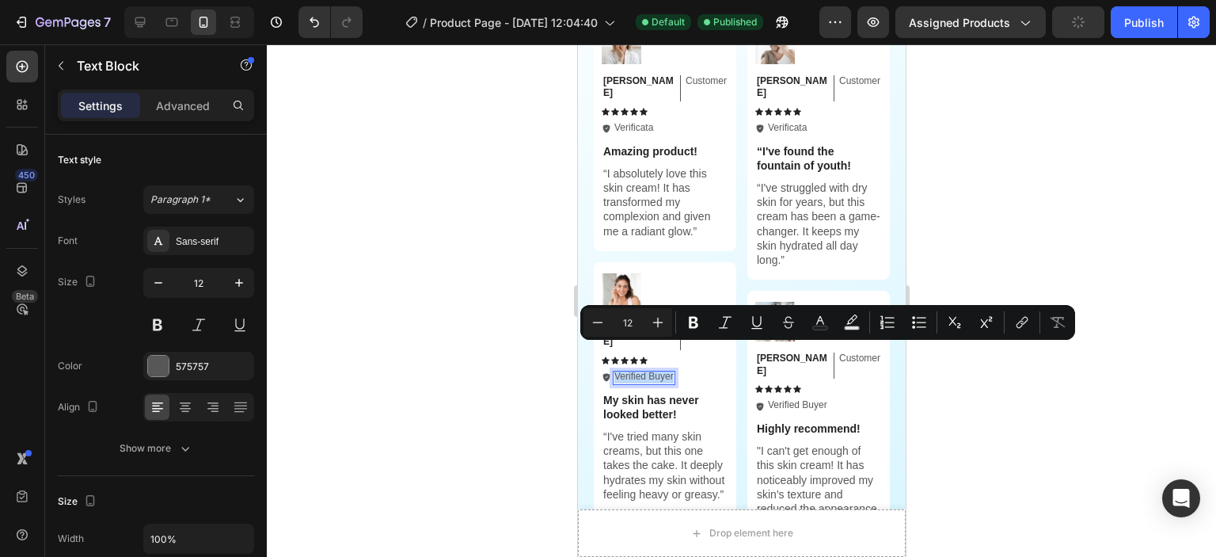
click at [637, 371] on p "Verified Buyer" at bounding box center [643, 377] width 59 height 13
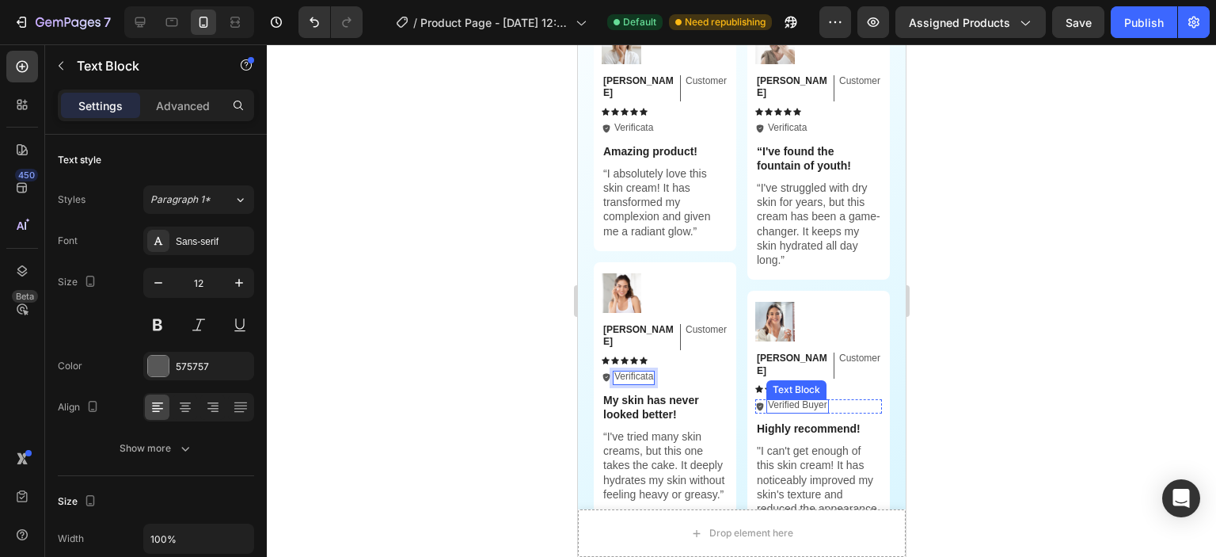
click at [789, 399] on p "Verified Buyer" at bounding box center [796, 405] width 59 height 13
click at [987, 370] on div at bounding box center [741, 300] width 949 height 512
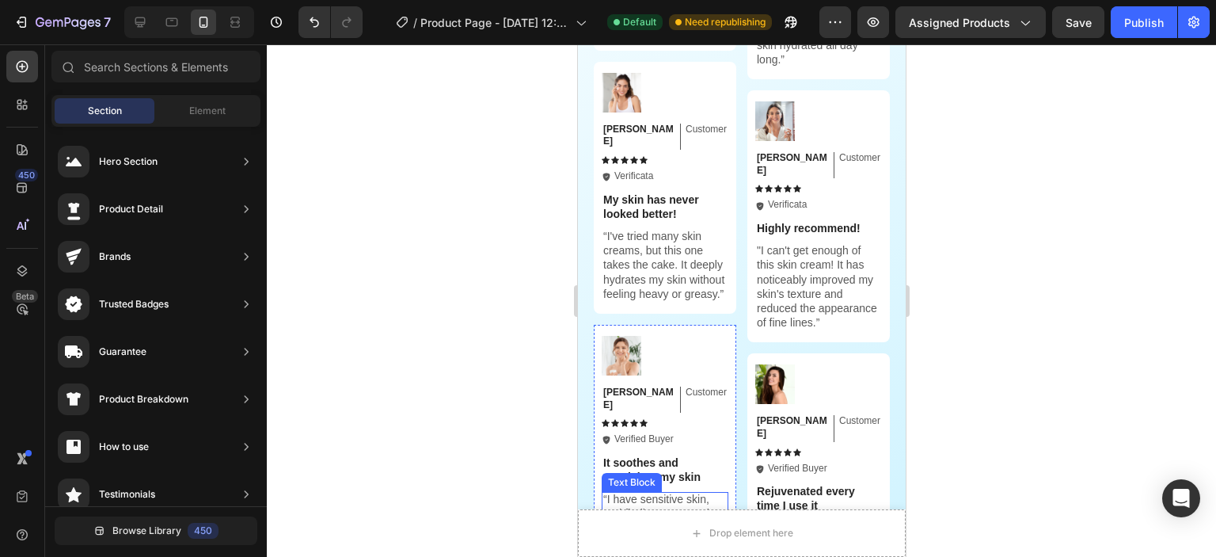
scroll to position [3850, 0]
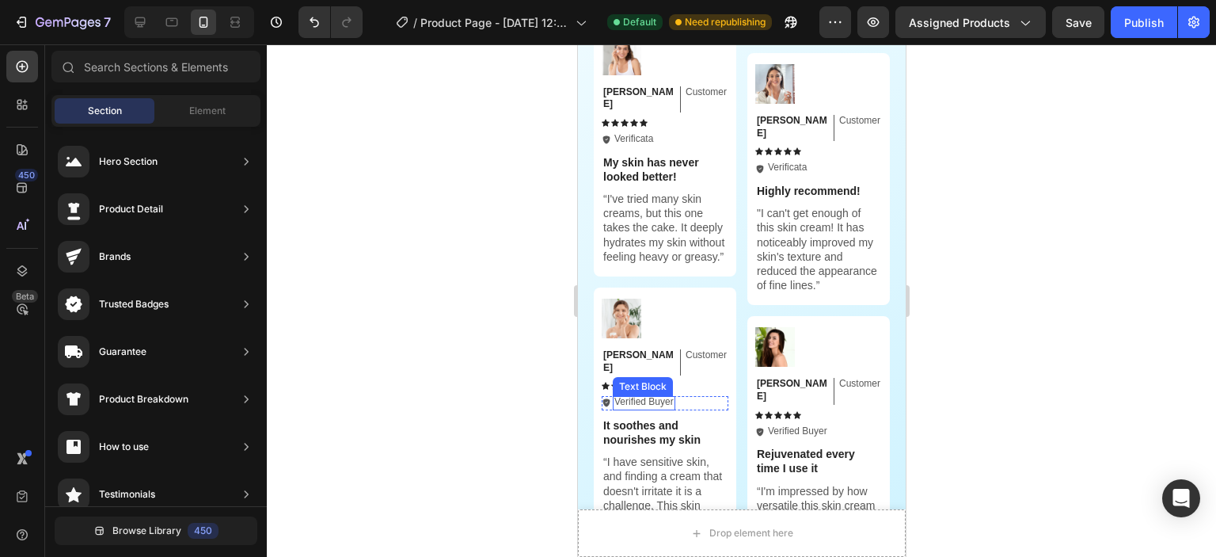
click at [638, 396] on p "Verified Buyer" at bounding box center [643, 402] width 59 height 13
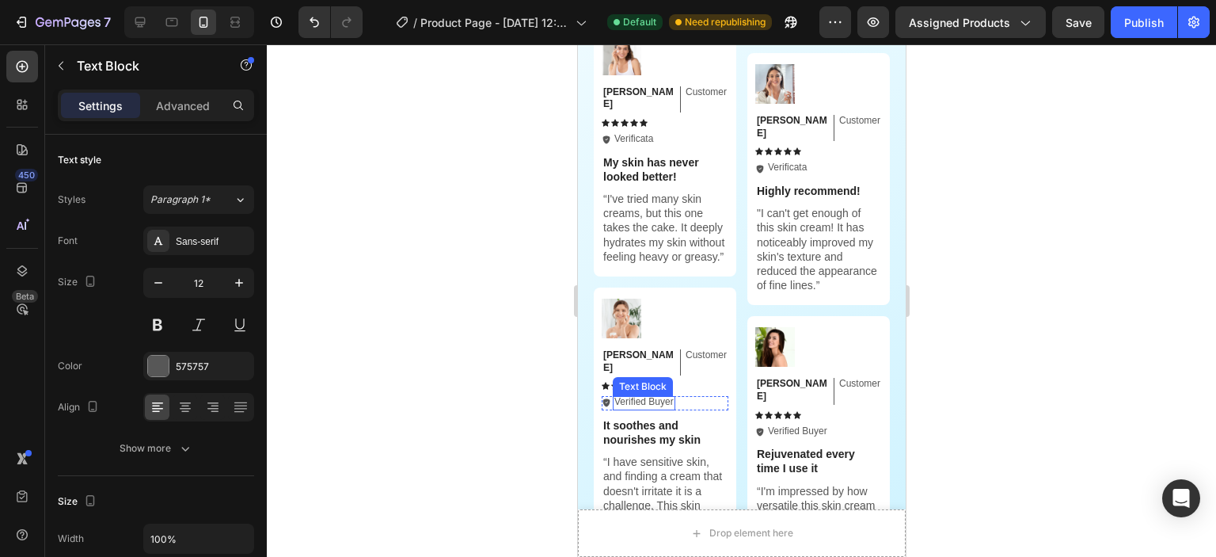
click at [638, 396] on p "Verified Buyer" at bounding box center [643, 402] width 59 height 13
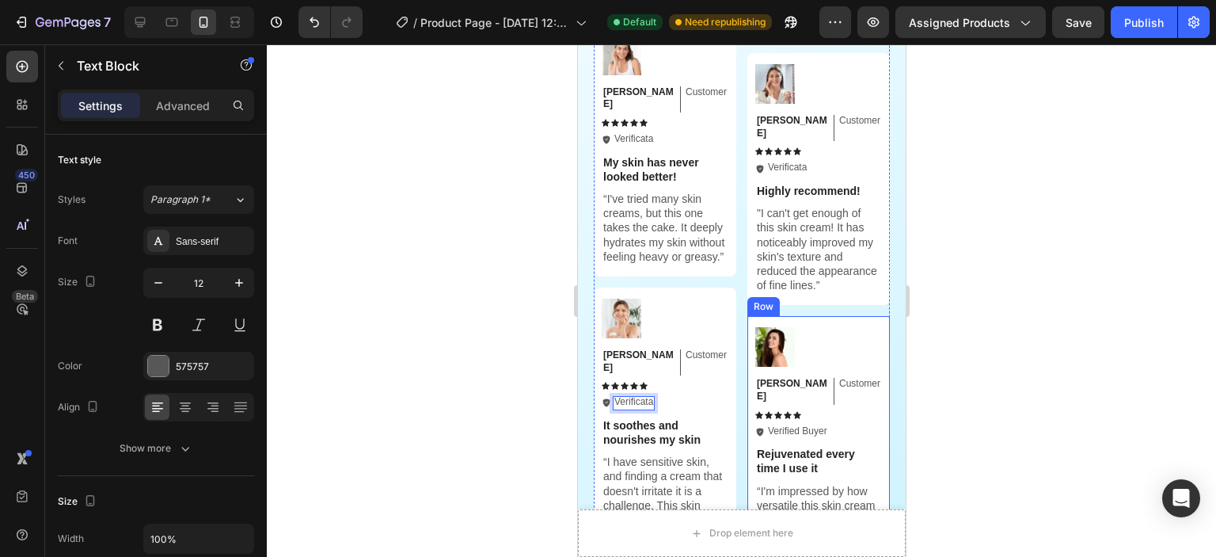
click at [1036, 382] on div at bounding box center [741, 300] width 949 height 512
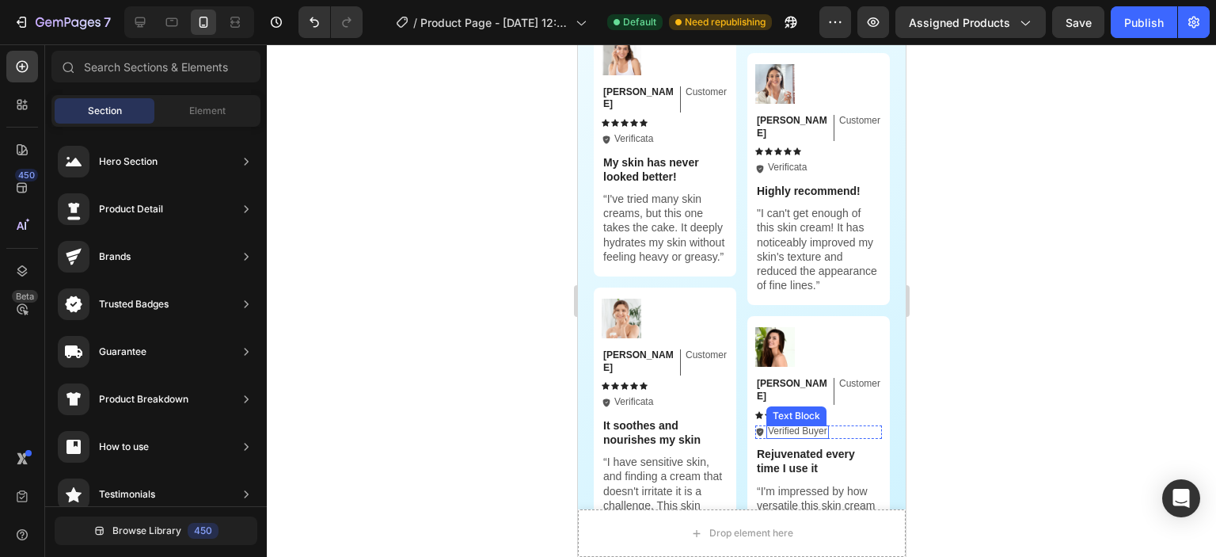
click at [783, 425] on p "Verified Buyer" at bounding box center [796, 431] width 59 height 13
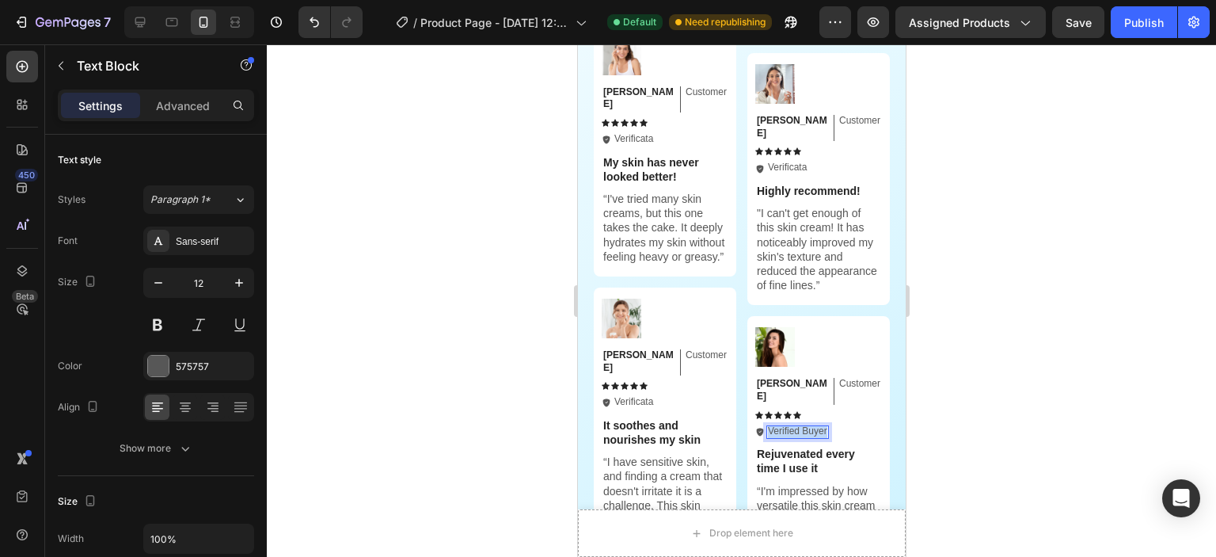
click at [783, 425] on p "Verified Buyer" at bounding box center [796, 431] width 59 height 13
click at [1135, 382] on div at bounding box center [741, 300] width 949 height 512
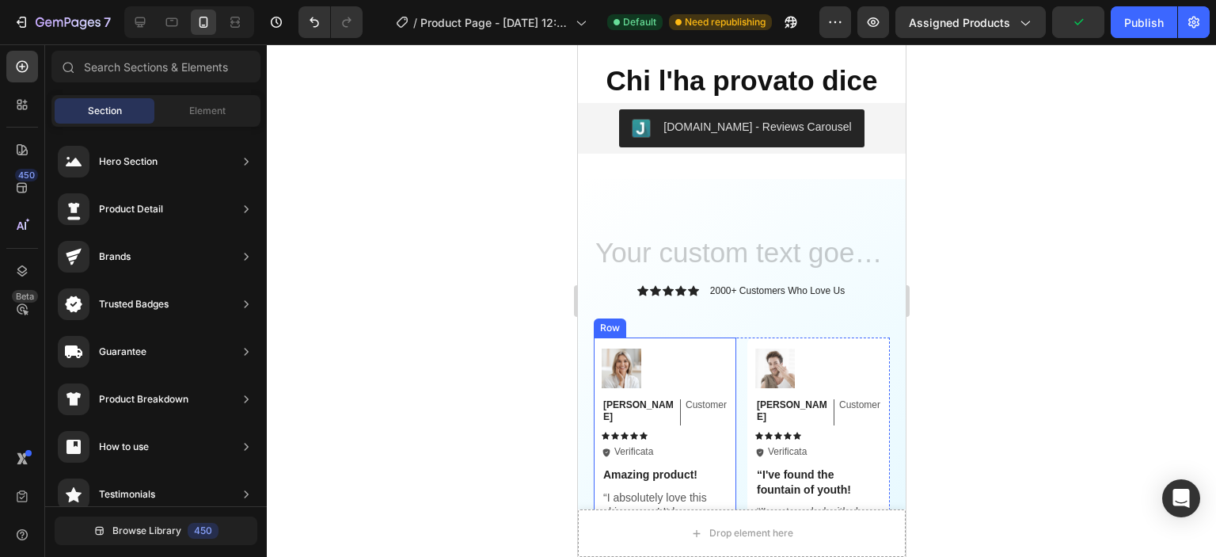
scroll to position [3338, 0]
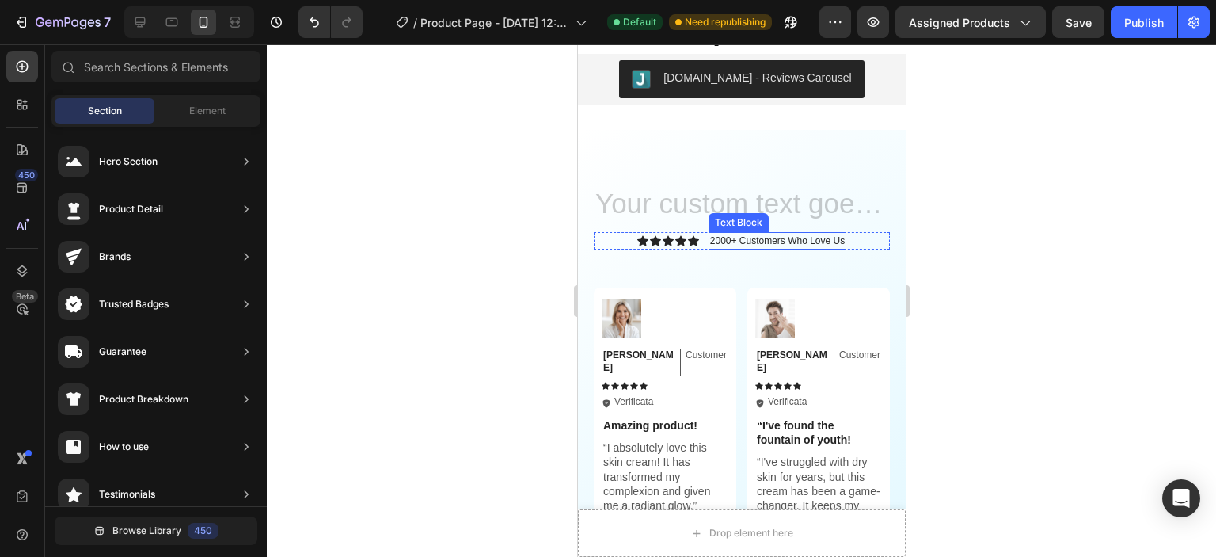
click at [720, 238] on p "2000+ Customers Who Love Us" at bounding box center [776, 241] width 135 height 14
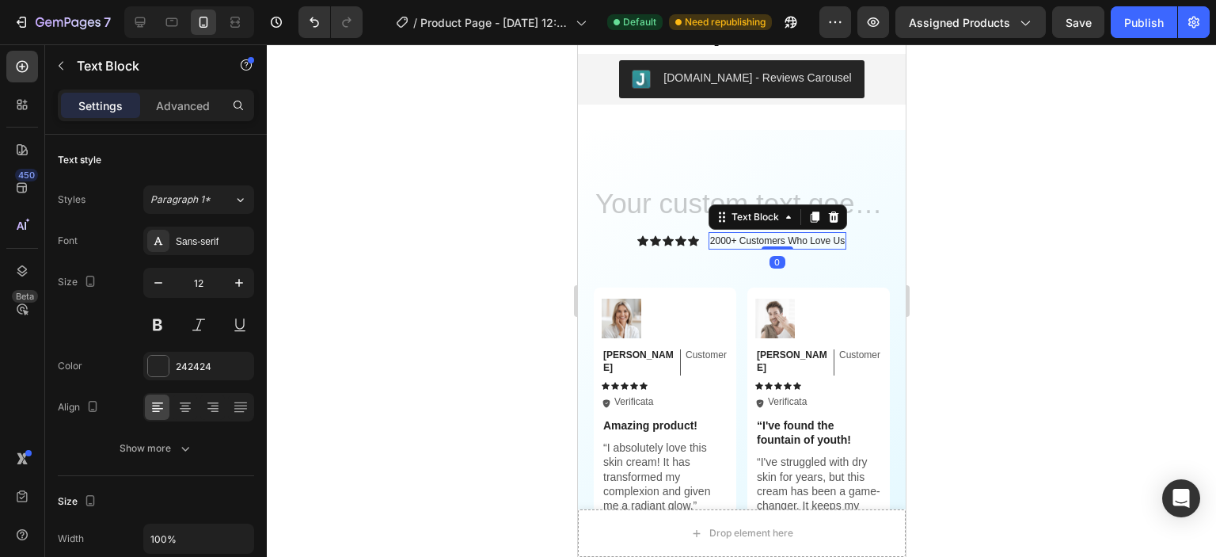
click at [720, 238] on p "2000+ Customers Who Love Us" at bounding box center [776, 241] width 135 height 14
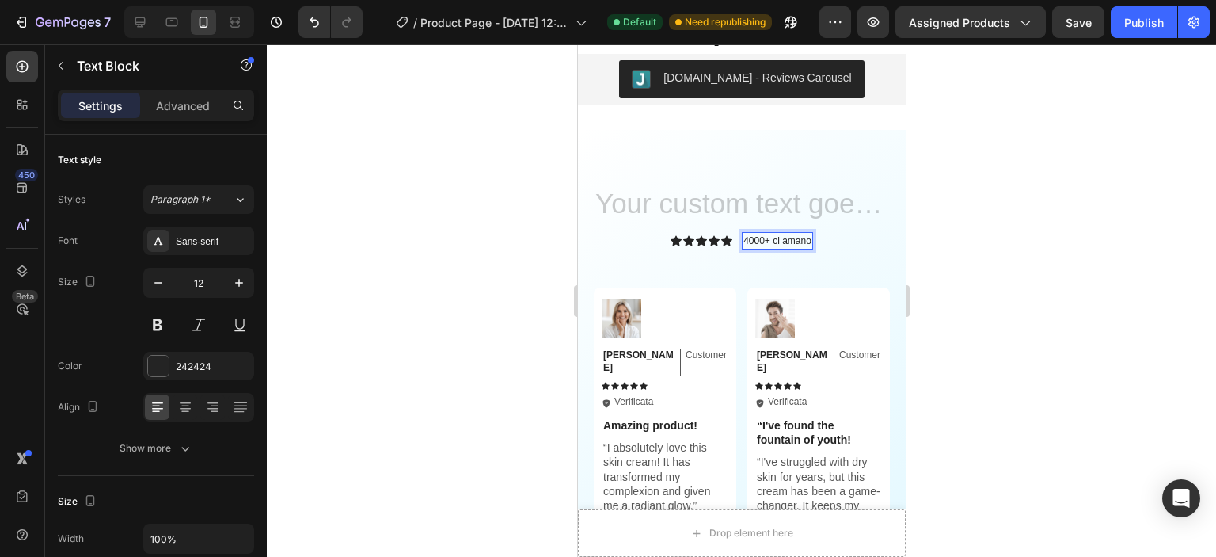
click at [1021, 323] on div at bounding box center [741, 300] width 949 height 512
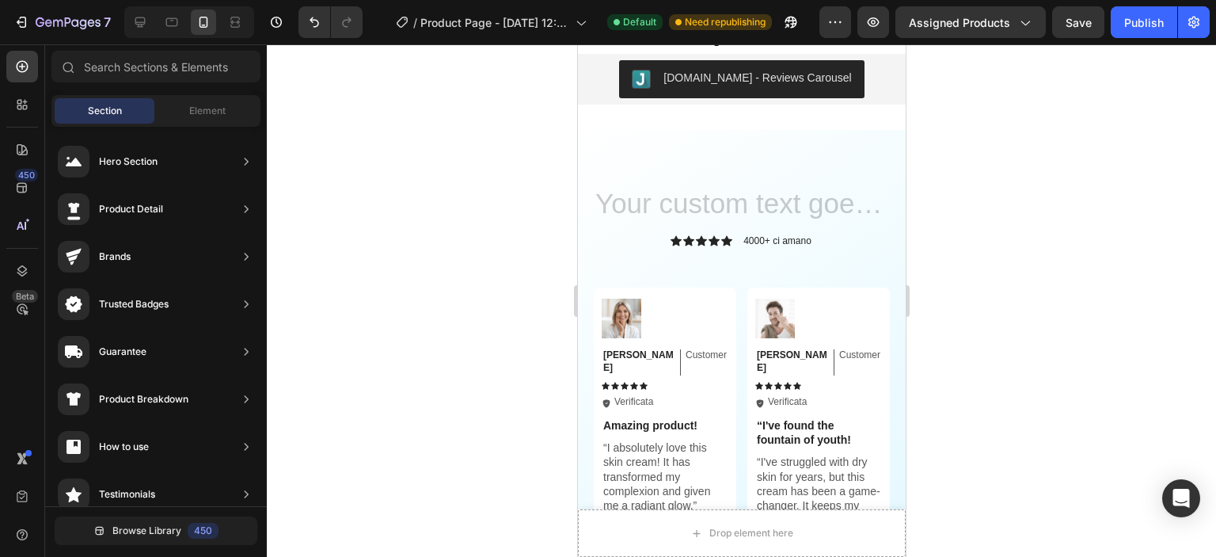
click at [1021, 323] on div at bounding box center [741, 300] width 949 height 512
click at [757, 240] on p "4000+ ci amano" at bounding box center [777, 241] width 68 height 14
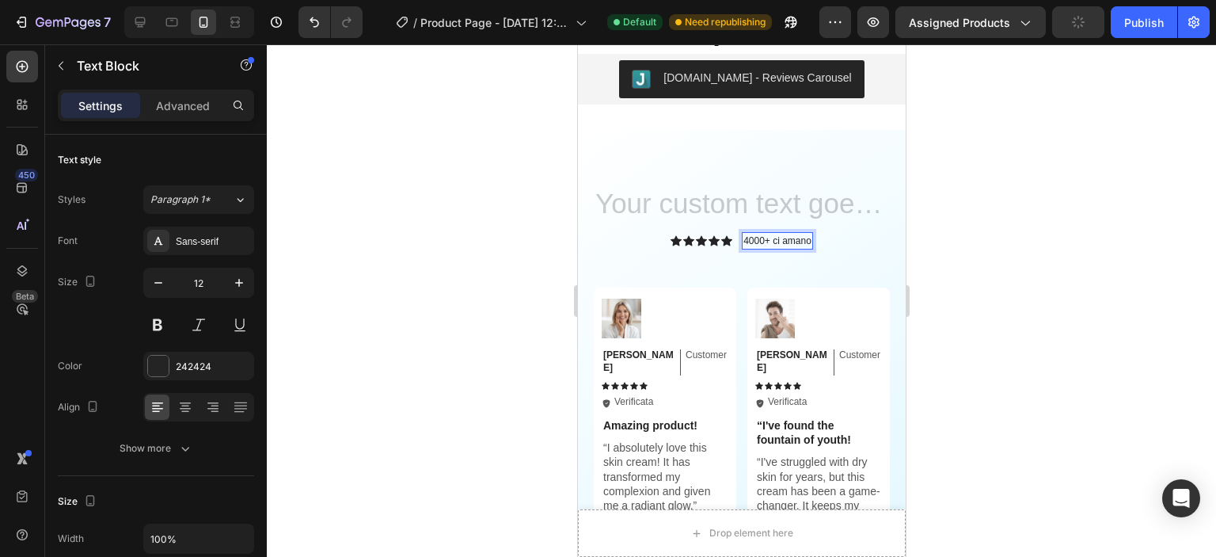
click at [789, 240] on p "4000+ ci amano" at bounding box center [777, 241] width 68 height 14
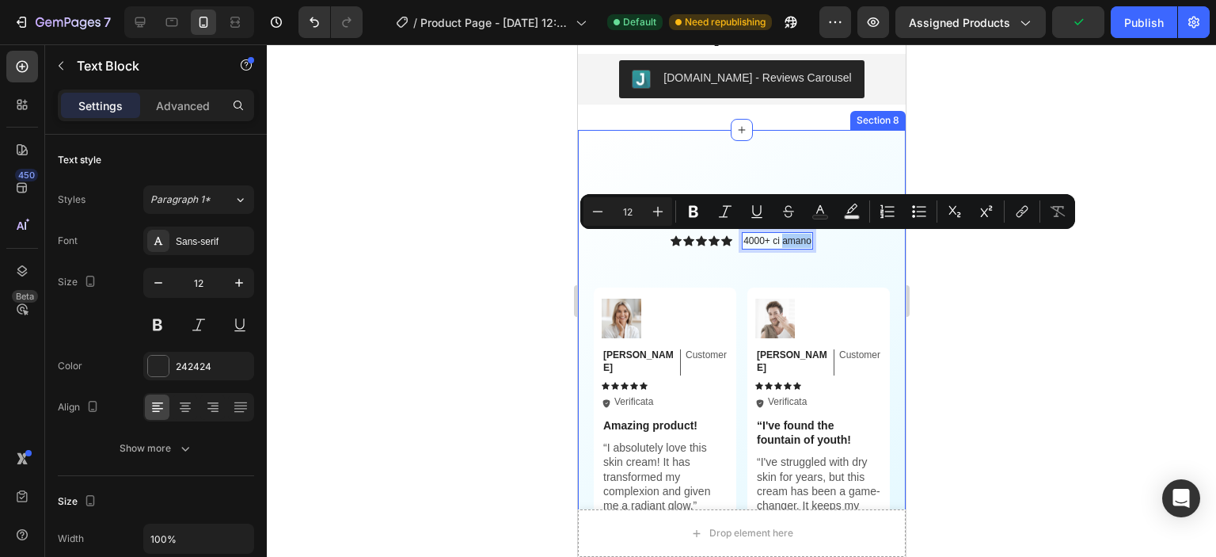
click at [1032, 329] on div at bounding box center [741, 300] width 949 height 512
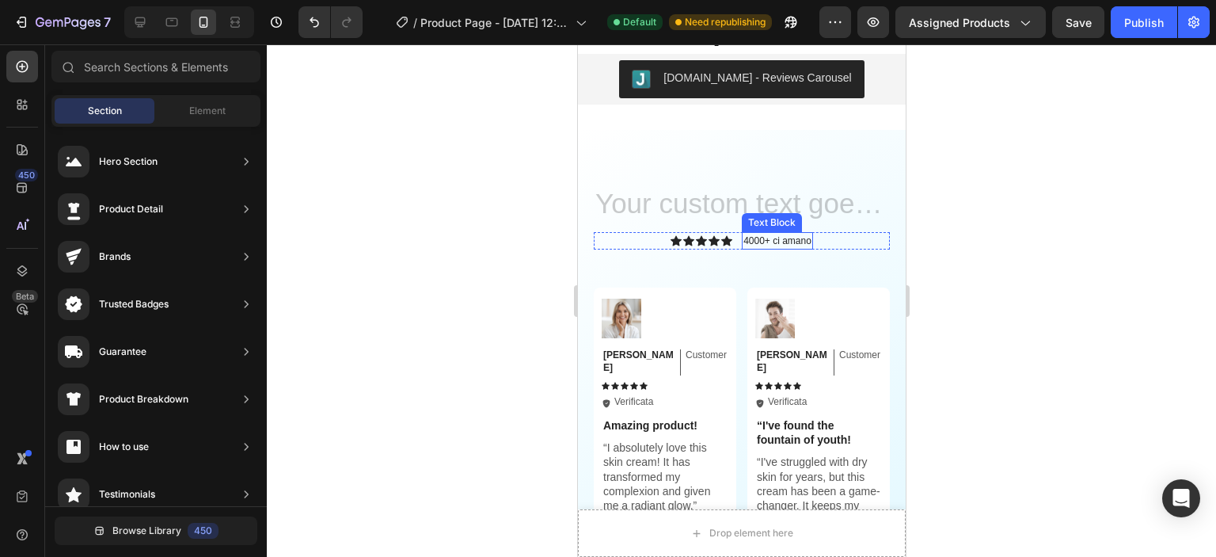
click at [770, 239] on p "4000+ ci amano" at bounding box center [777, 241] width 68 height 14
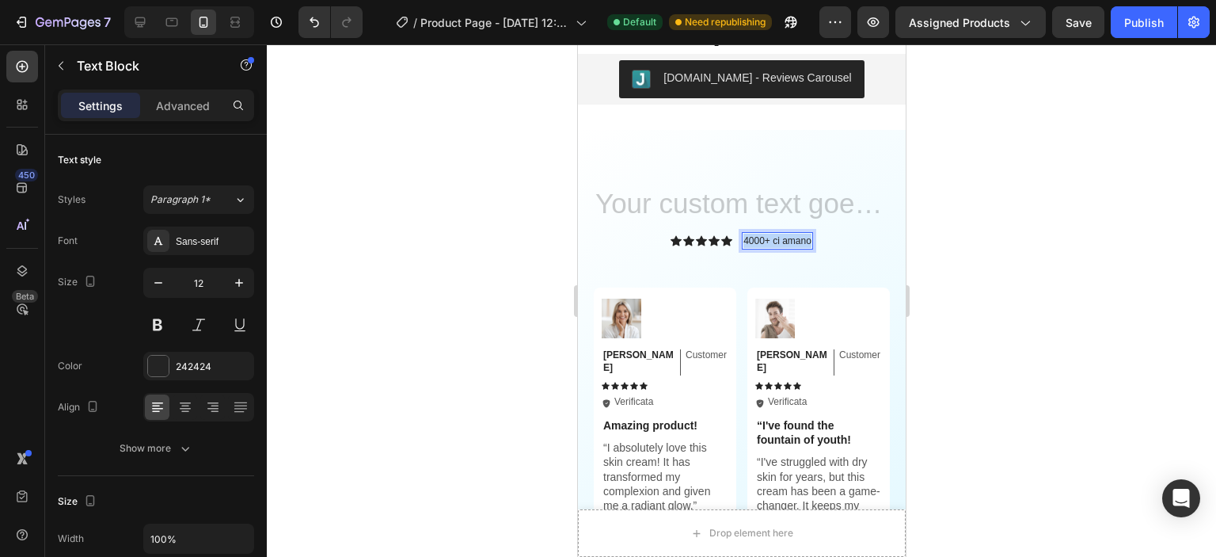
click at [770, 239] on p "4000+ ci amano" at bounding box center [777, 241] width 68 height 14
click at [1006, 237] on div at bounding box center [741, 300] width 949 height 512
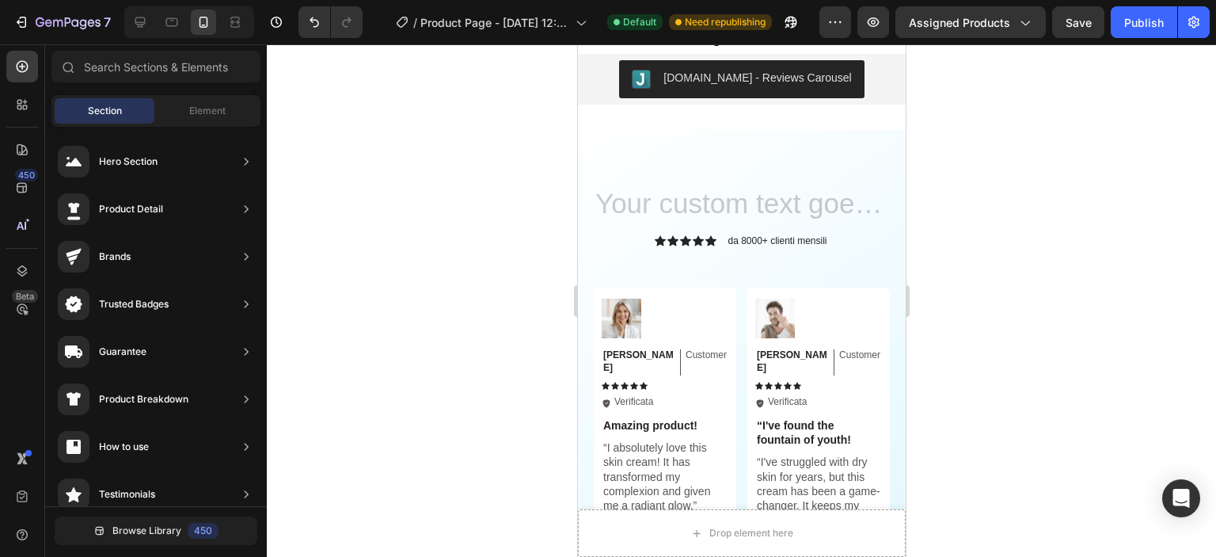
click at [1010, 234] on div at bounding box center [741, 300] width 949 height 512
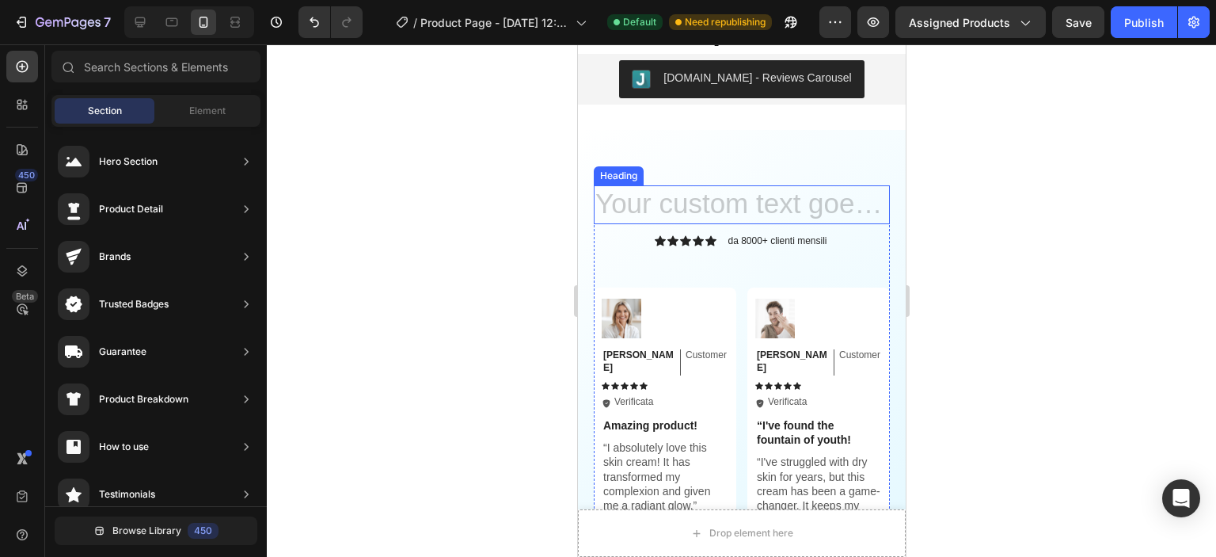
click at [695, 202] on h2 "Rich Text Editor. Editing area: main" at bounding box center [741, 205] width 296 height 40
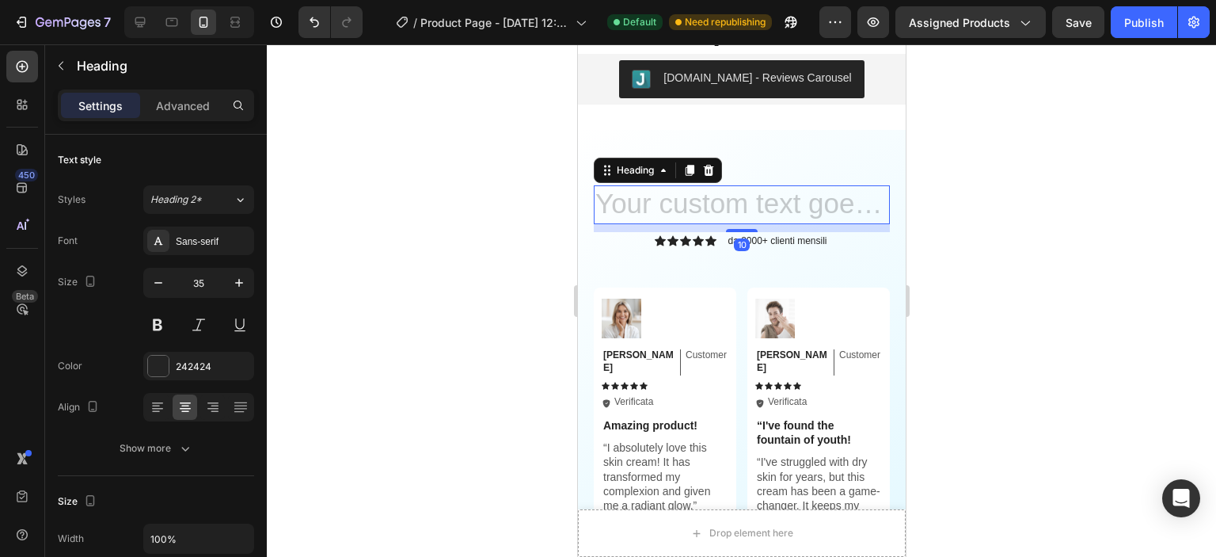
click at [695, 202] on h2 "Rich Text Editor. Editing area: main" at bounding box center [741, 205] width 296 height 40
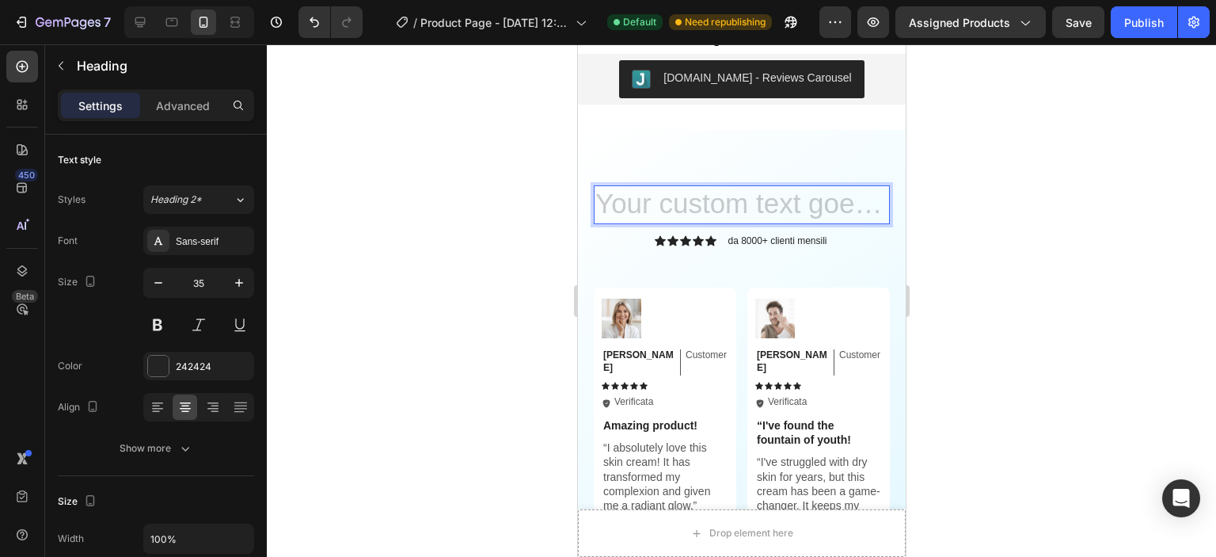
click at [695, 202] on h2 "Rich Text Editor. Editing area: main" at bounding box center [741, 205] width 296 height 40
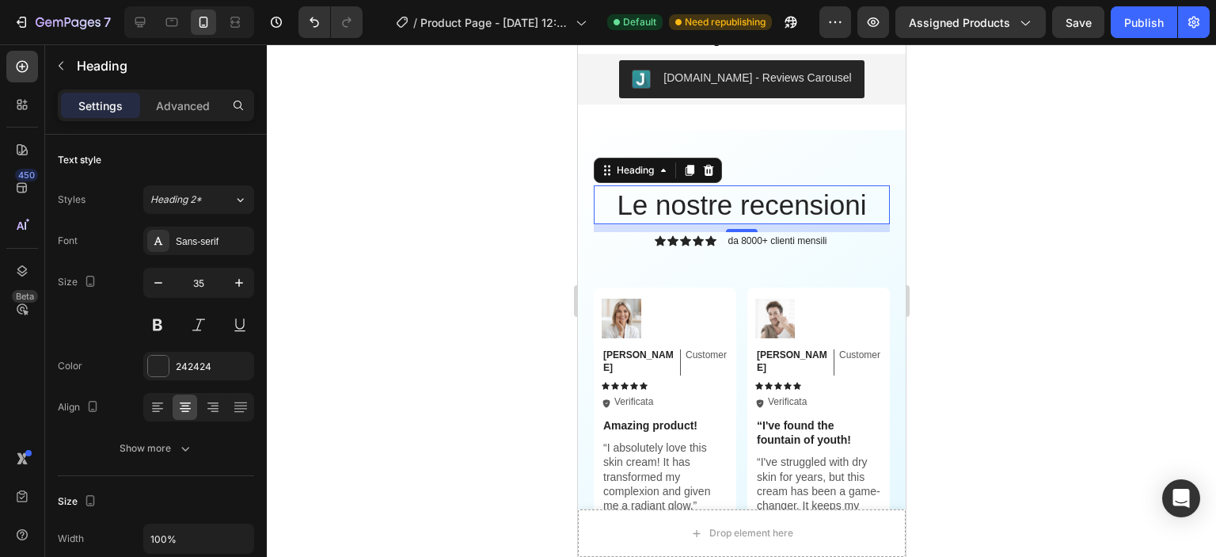
click at [1093, 329] on div at bounding box center [741, 300] width 949 height 512
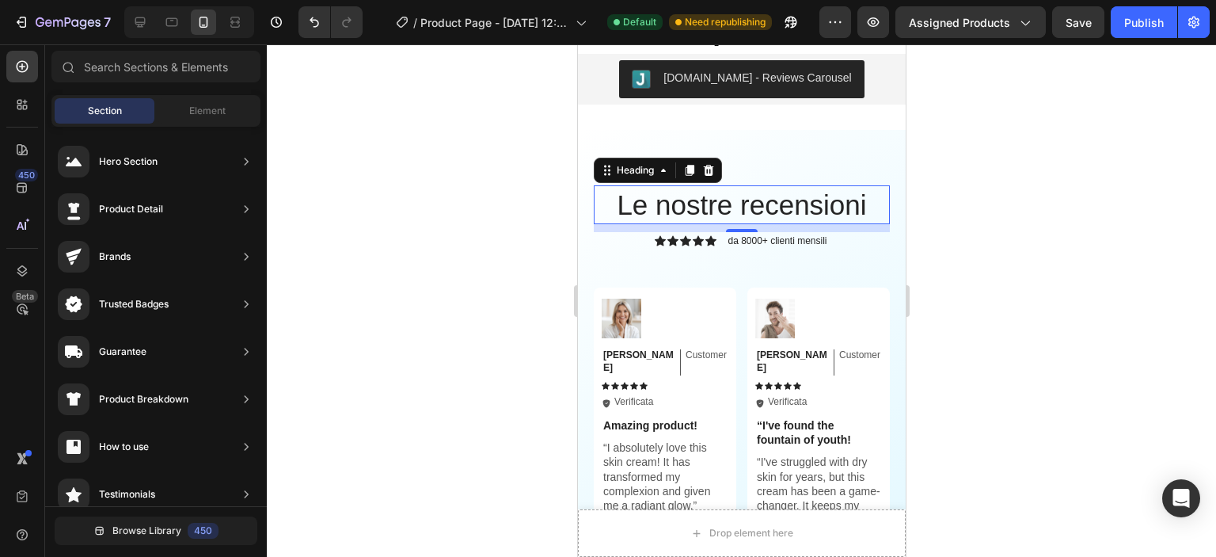
click at [1094, 329] on div at bounding box center [741, 300] width 949 height 512
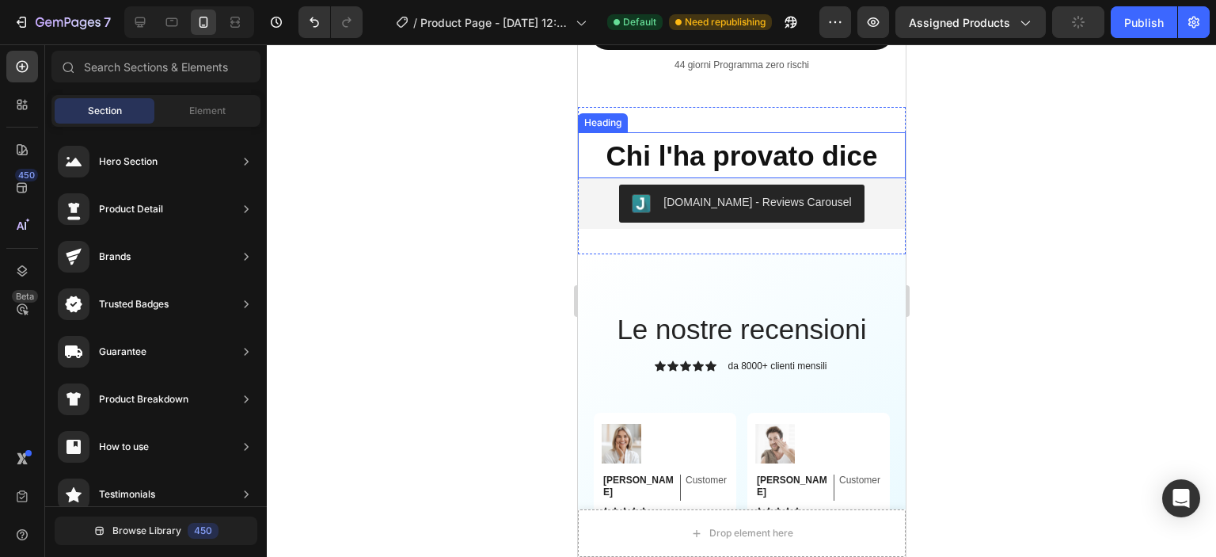
scroll to position [3221, 0]
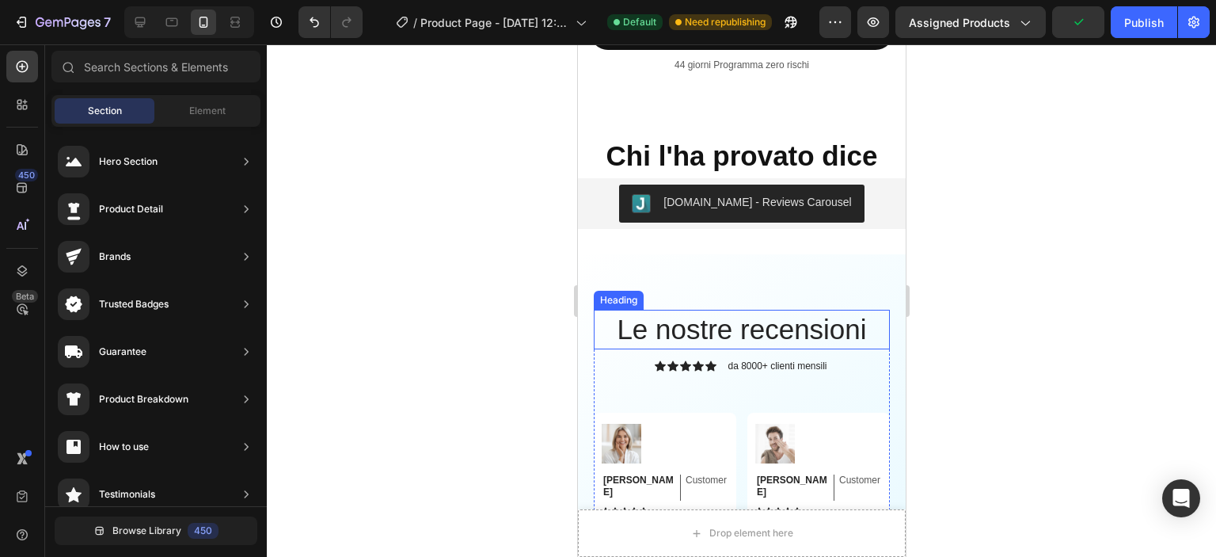
click at [715, 323] on p "Le nostre recensioni" at bounding box center [741, 329] width 293 height 36
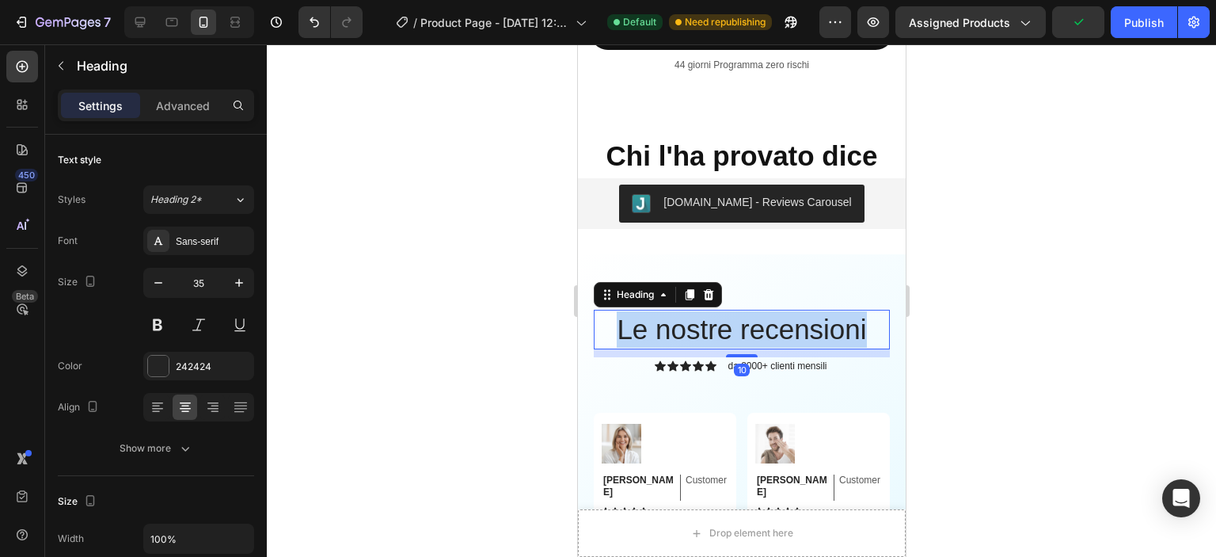
click at [715, 323] on p "Le nostre recensioni" at bounding box center [741, 329] width 293 height 36
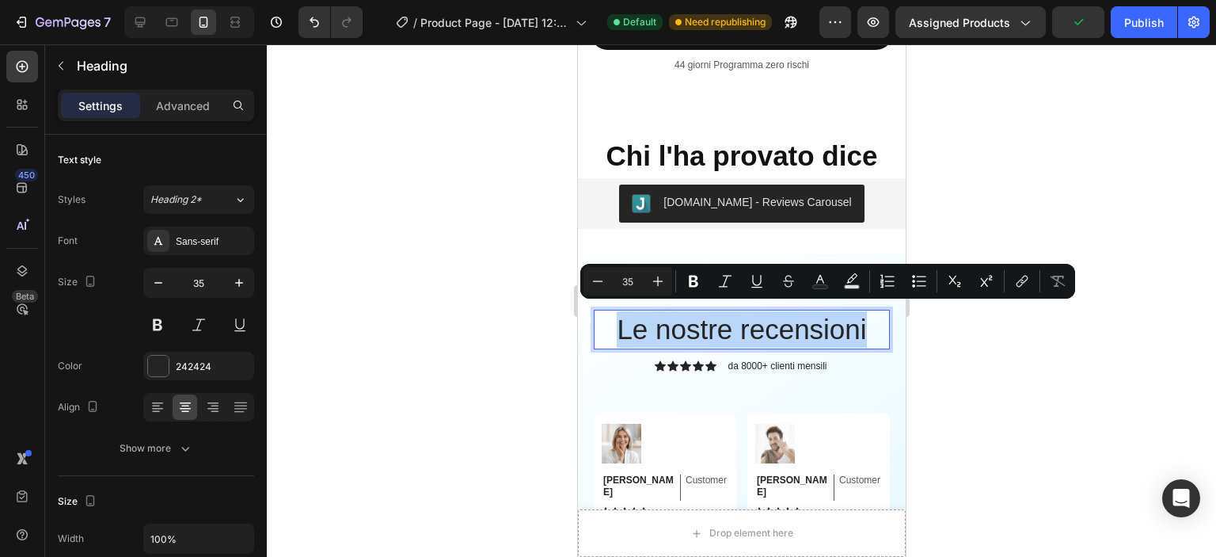
click at [715, 323] on p "Le nostre recensioni" at bounding box center [741, 329] width 293 height 36
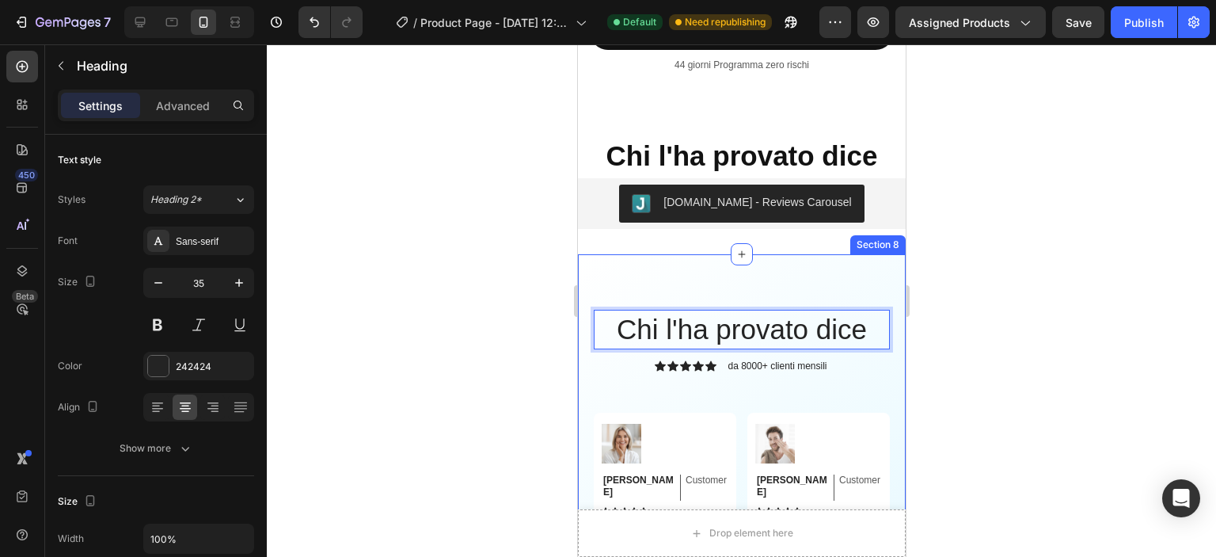
click at [1091, 341] on div at bounding box center [741, 300] width 949 height 512
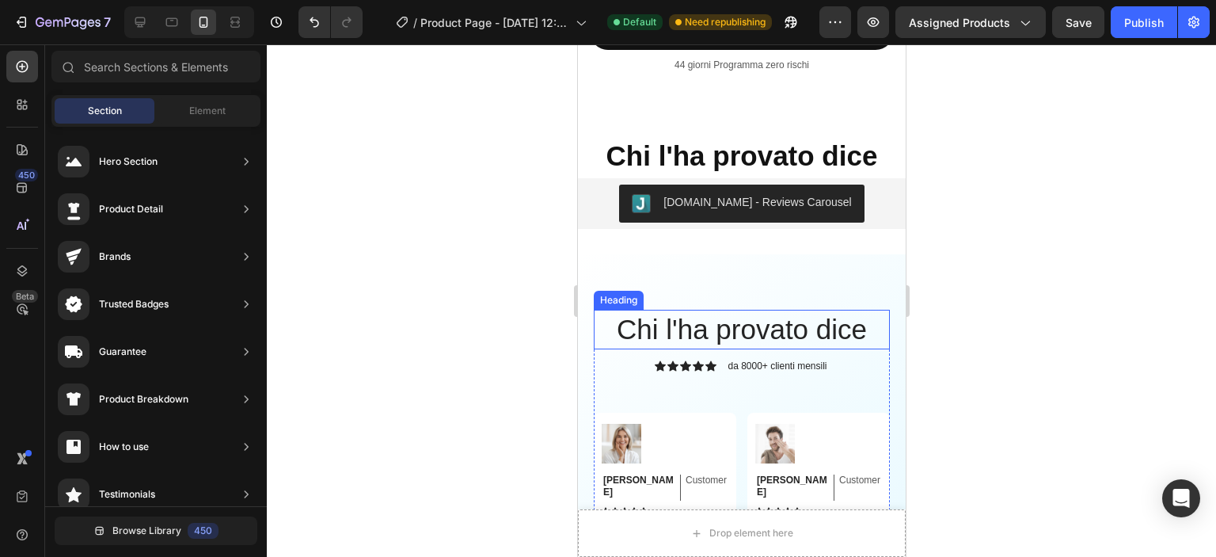
click at [785, 326] on p "Chi l'ha provato dice" at bounding box center [741, 329] width 293 height 36
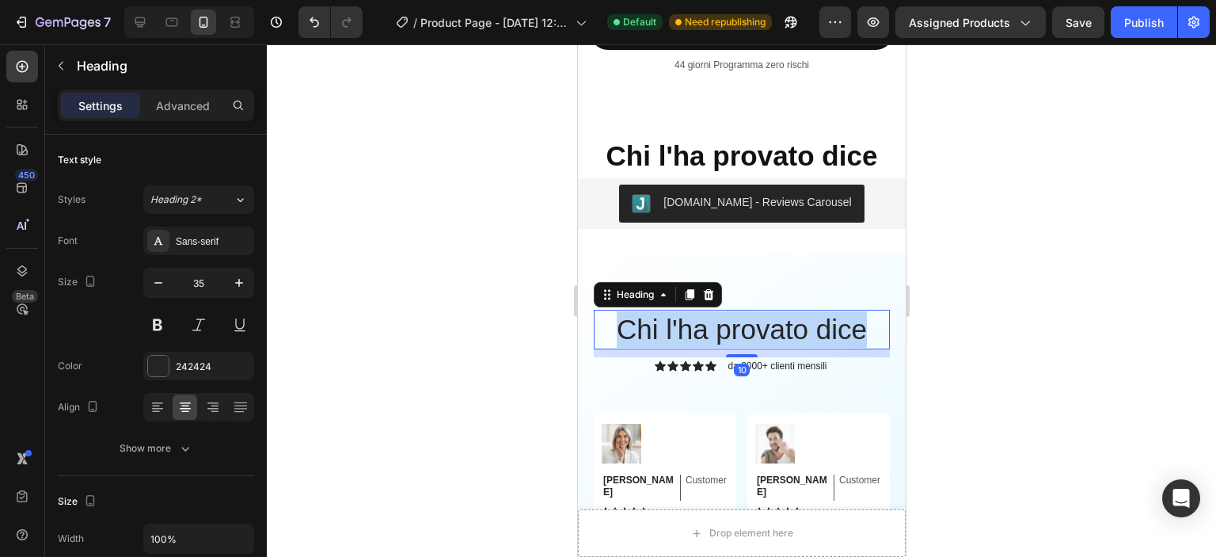
click at [785, 326] on p "Chi l'ha provato dice" at bounding box center [741, 329] width 293 height 36
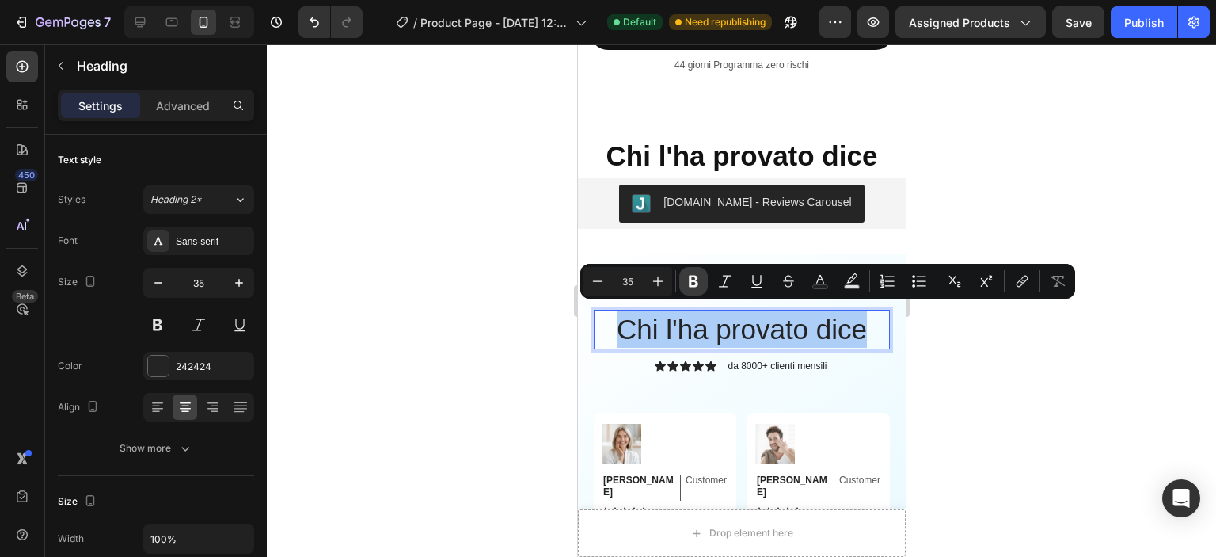
click at [699, 280] on icon "Editor contextual toolbar" at bounding box center [694, 281] width 16 height 16
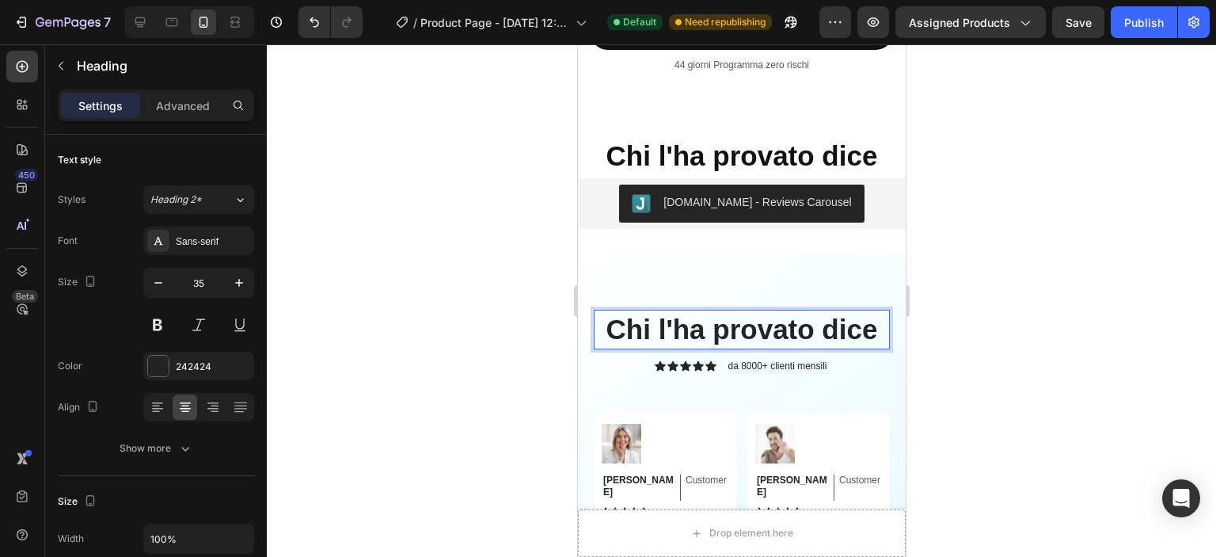
click at [1055, 373] on div at bounding box center [741, 300] width 949 height 512
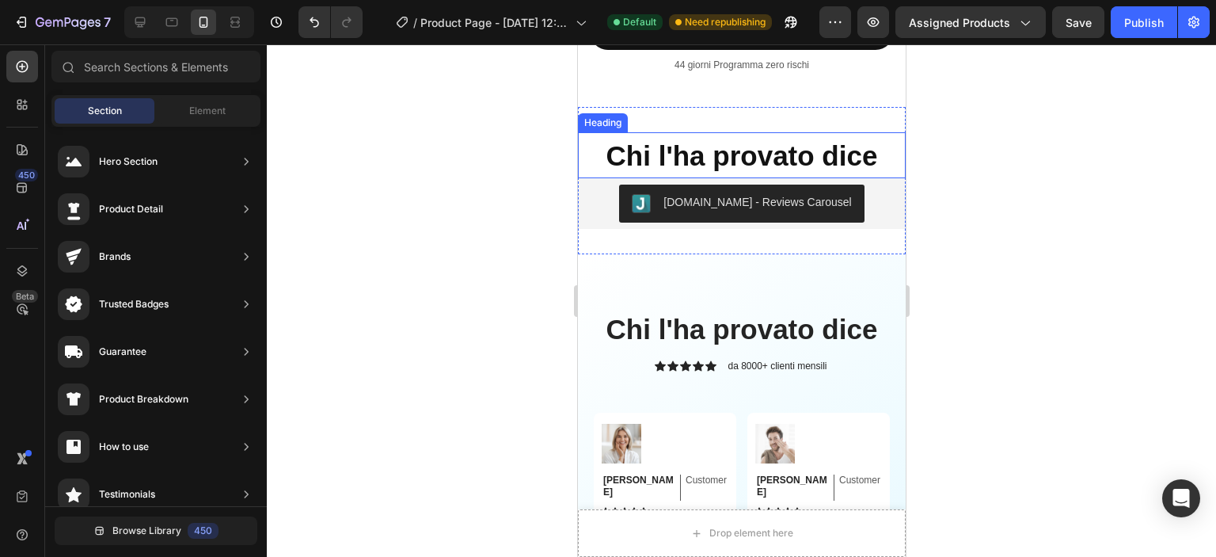
click at [731, 145] on strong "Chi l'ha provato dice" at bounding box center [742, 155] width 272 height 31
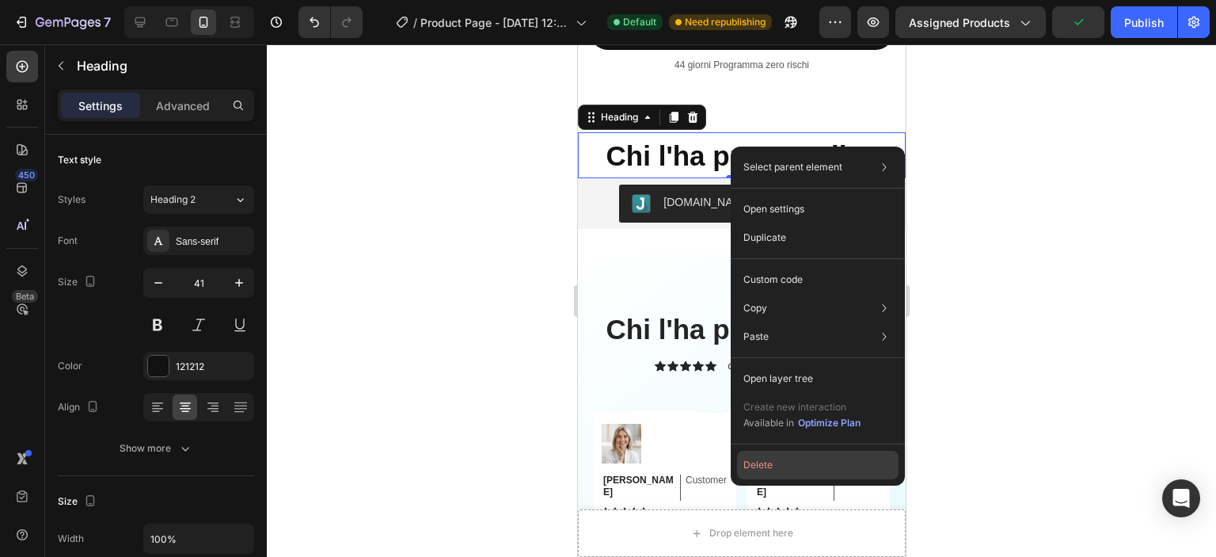
drag, startPoint x: 773, startPoint y: 464, endPoint x: 192, endPoint y: 412, distance: 583.5
click at [773, 464] on button "Delete" at bounding box center [818, 465] width 162 height 29
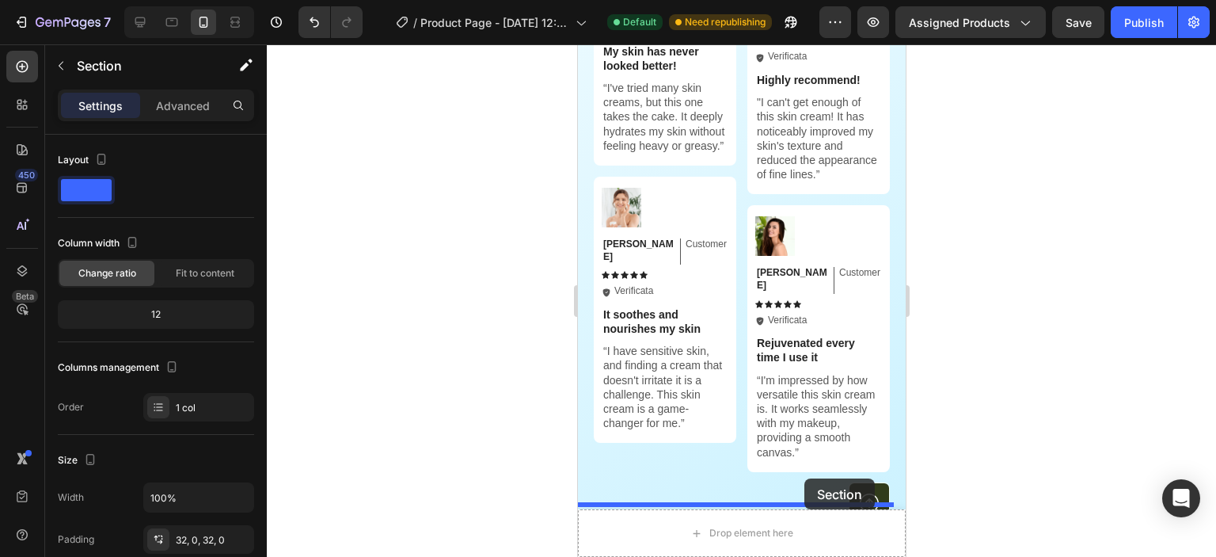
scroll to position [3948, 0]
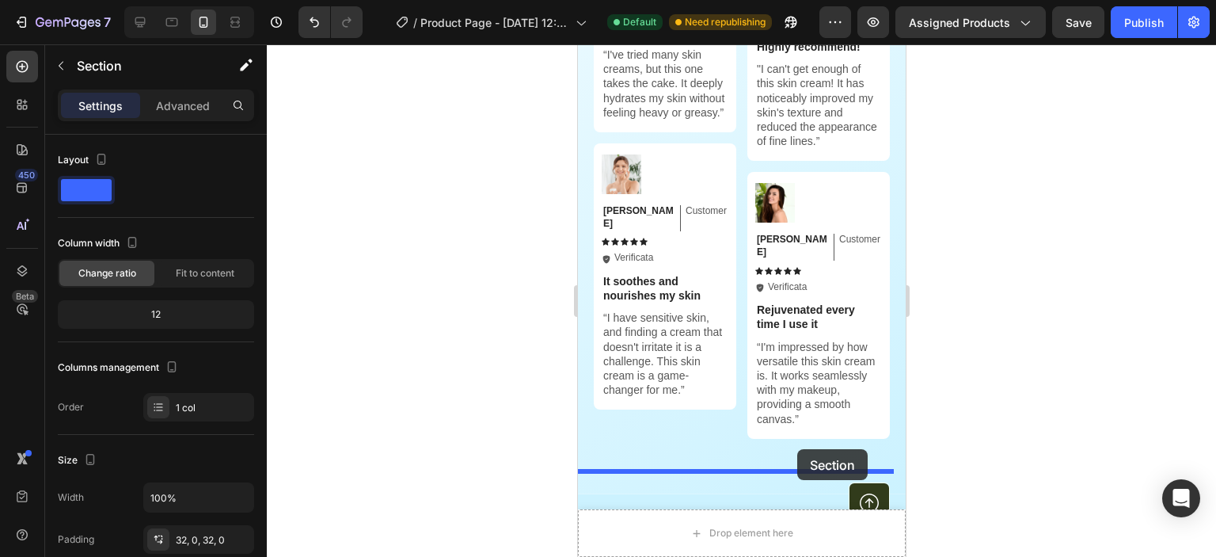
drag, startPoint x: 868, startPoint y: 105, endPoint x: 796, endPoint y: 449, distance: 351.9
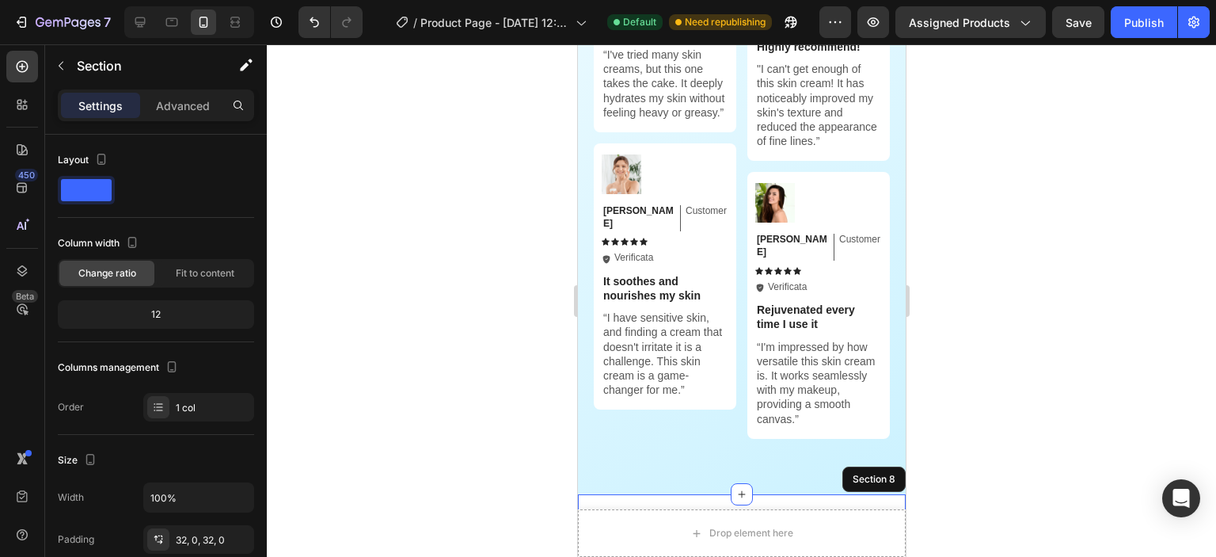
scroll to position [4084, 0]
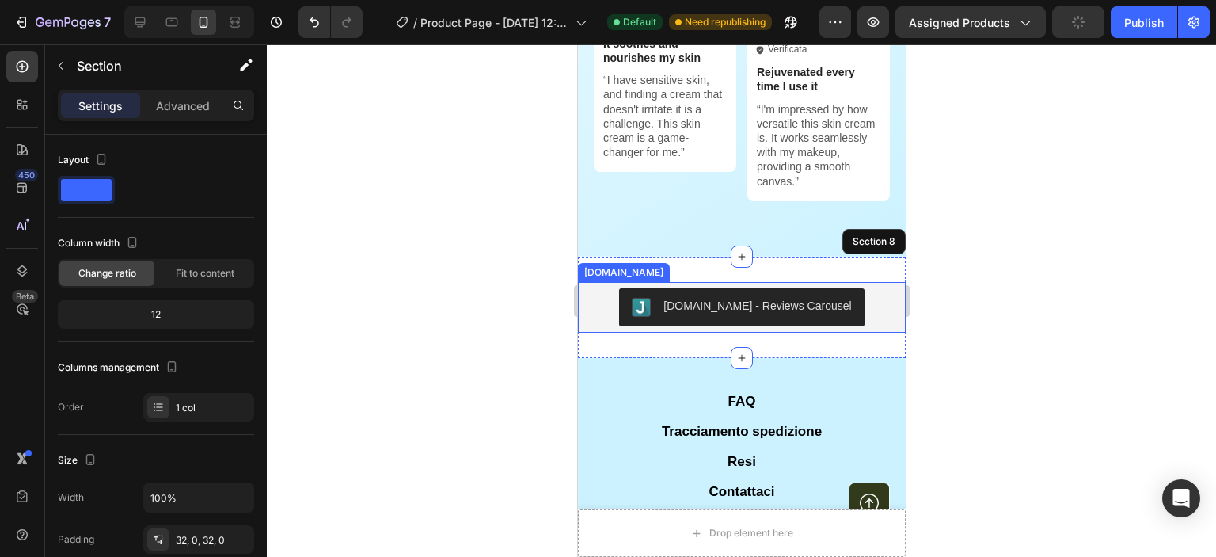
click at [601, 288] on div "[DOMAIN_NAME] - Reviews Carousel" at bounding box center [741, 307] width 315 height 38
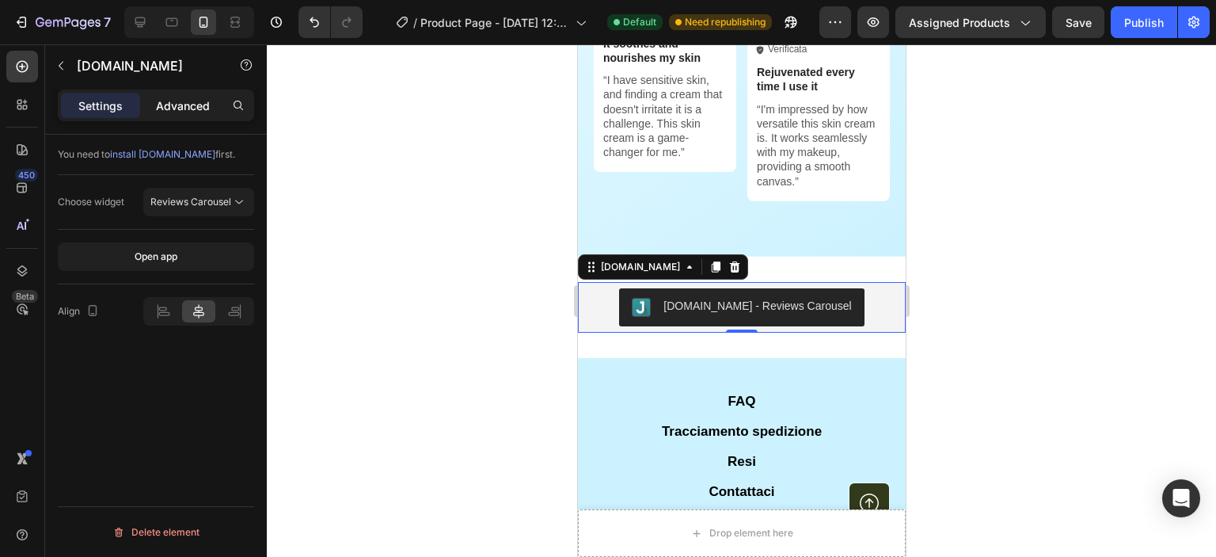
click at [174, 105] on p "Advanced" at bounding box center [183, 105] width 54 height 17
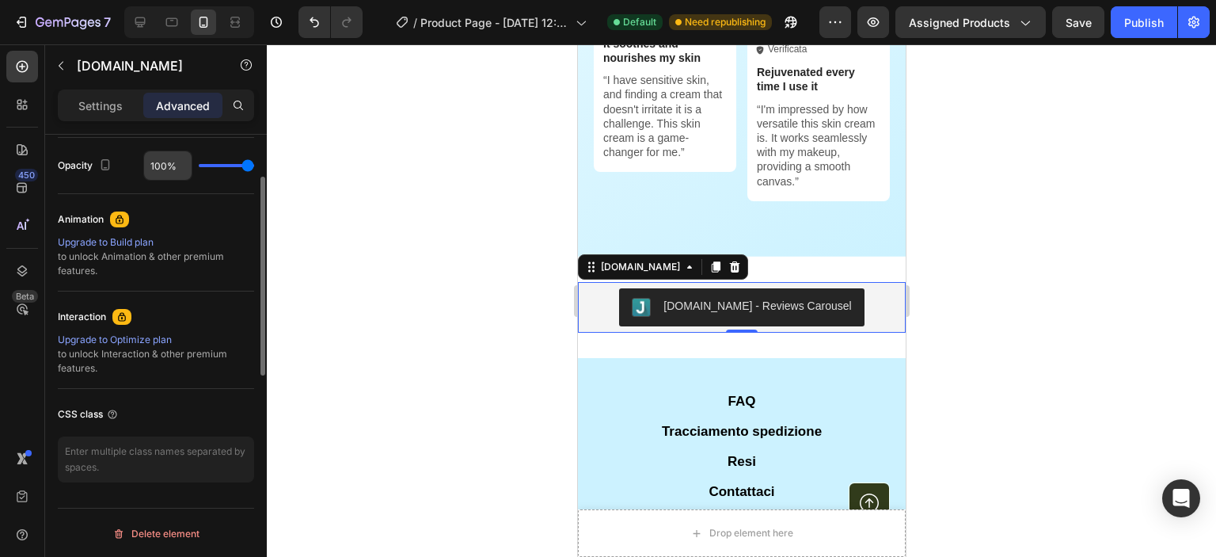
scroll to position [472, 0]
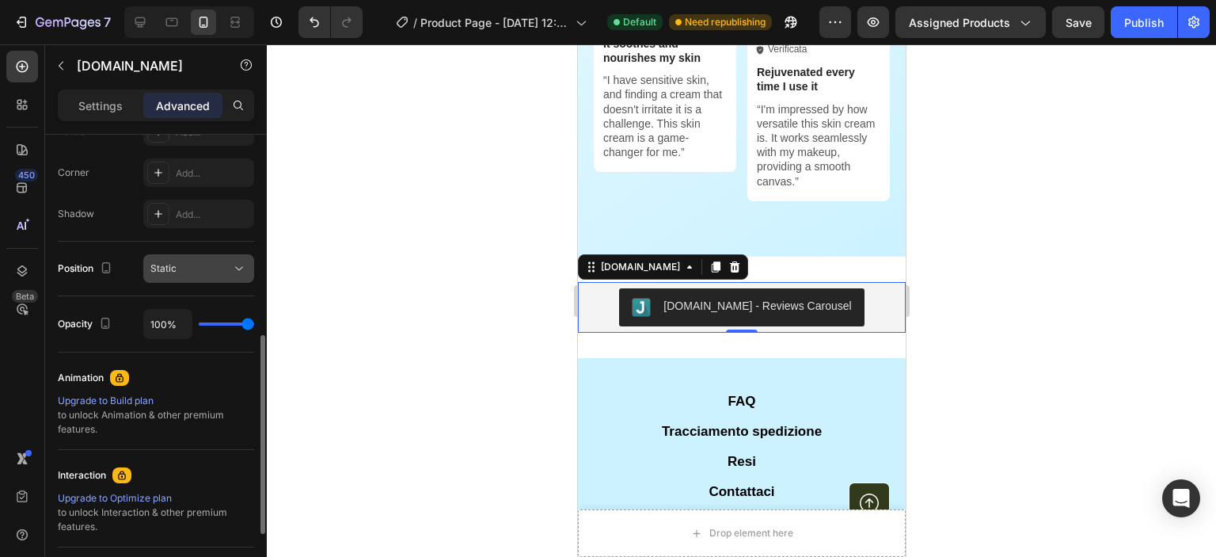
click at [167, 265] on span "Static" at bounding box center [163, 268] width 26 height 12
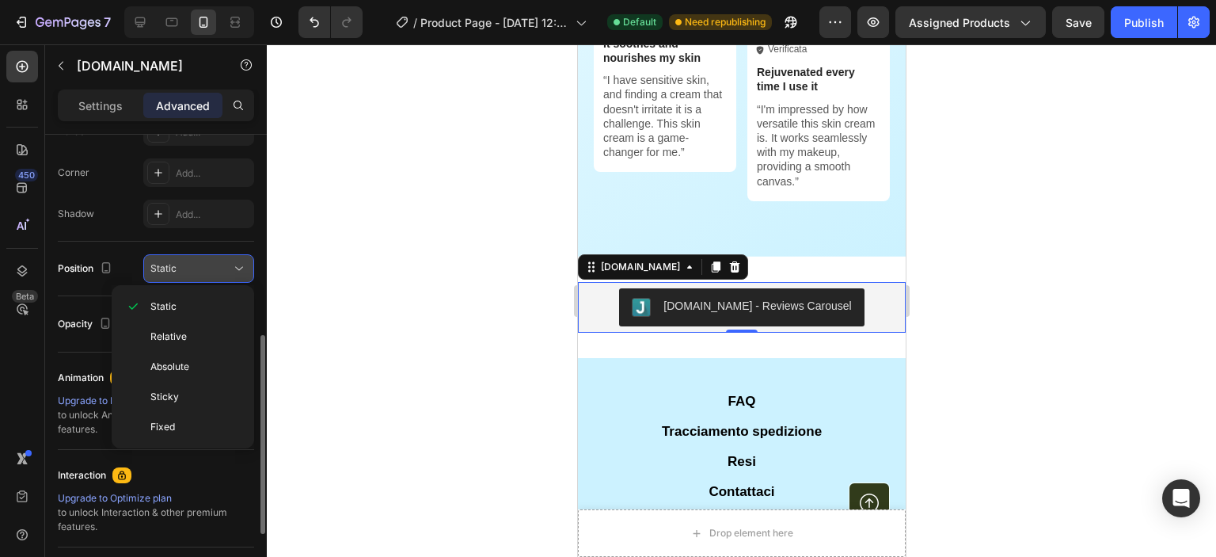
click at [167, 265] on span "Static" at bounding box center [163, 268] width 26 height 12
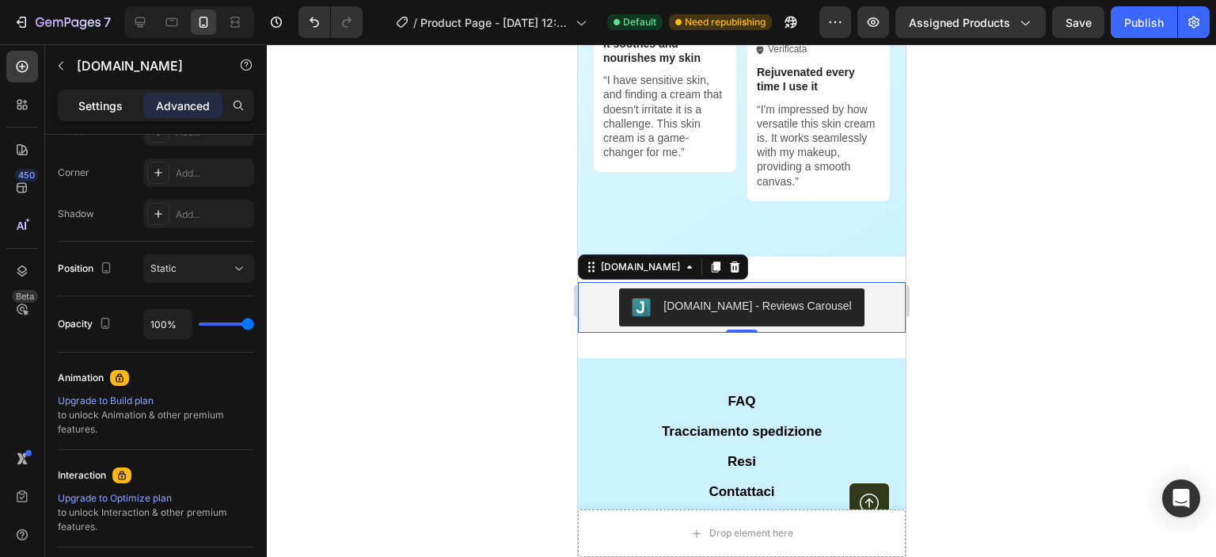
click at [108, 105] on p "Settings" at bounding box center [100, 105] width 44 height 17
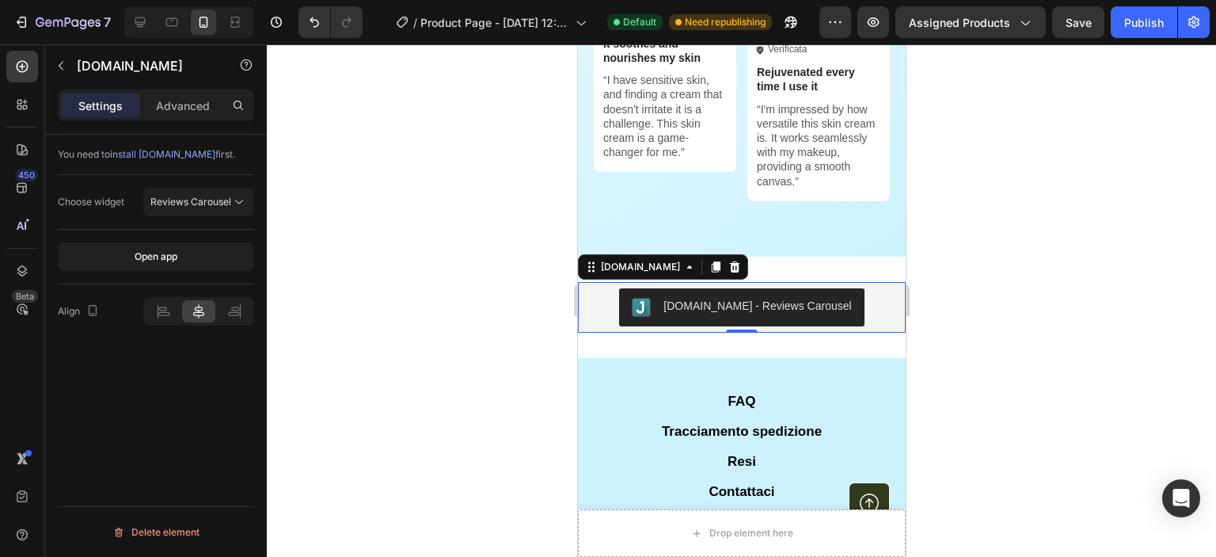
scroll to position [0, 0]
